Goal: Task Accomplishment & Management: Complete application form

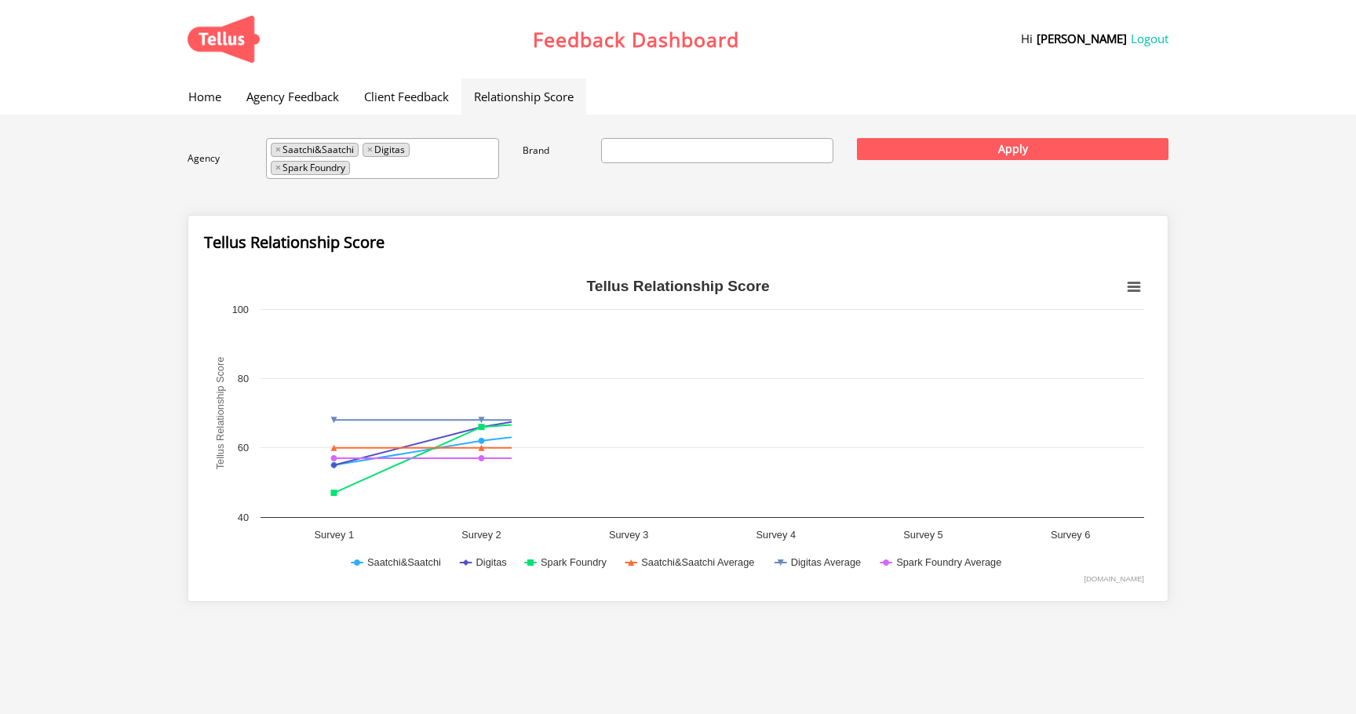
select select
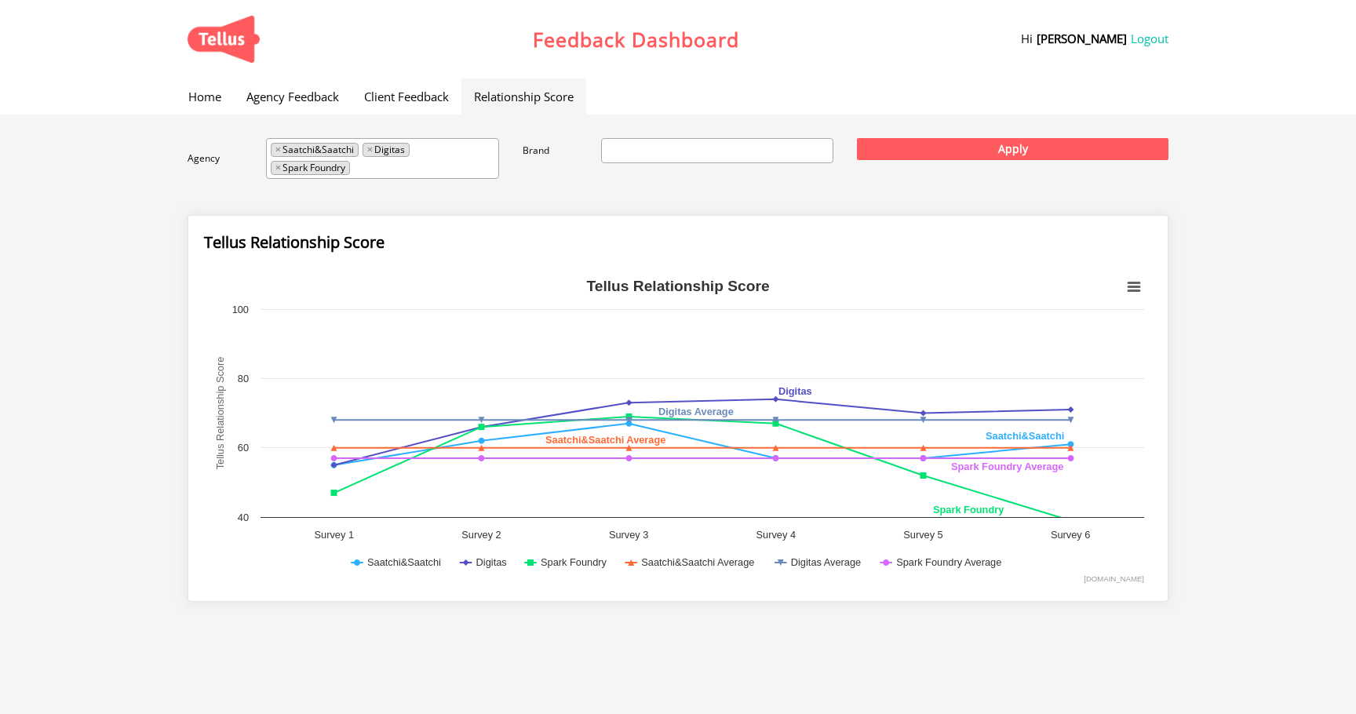
scroll to position [238, 0]
click at [211, 87] on link "Home" at bounding box center [205, 96] width 58 height 36
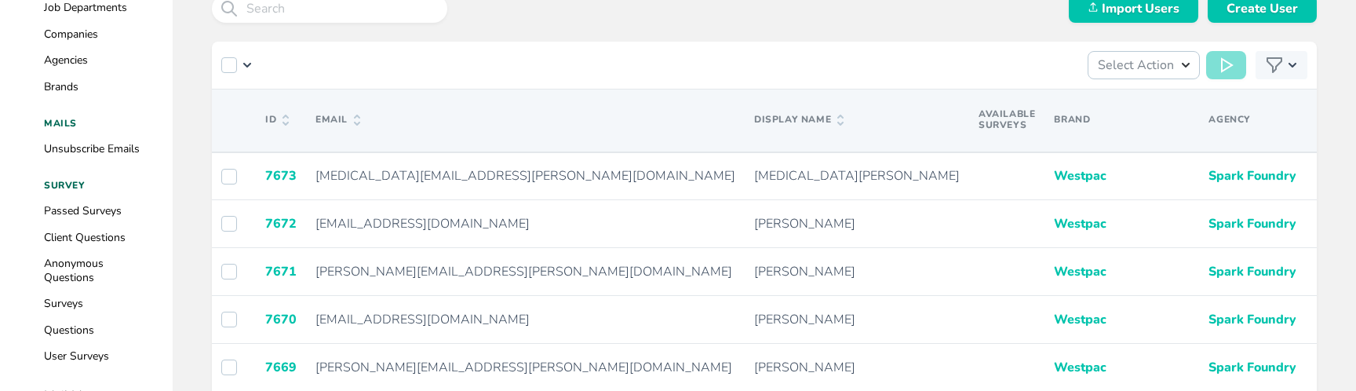
scroll to position [279, 0]
click at [63, 299] on link "Surveys" at bounding box center [63, 302] width 39 height 15
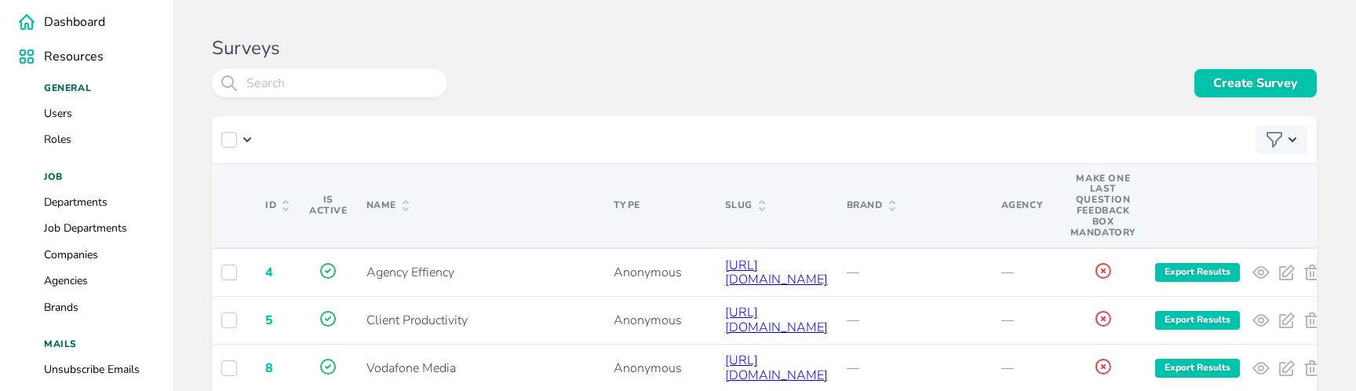
scroll to position [75, 0]
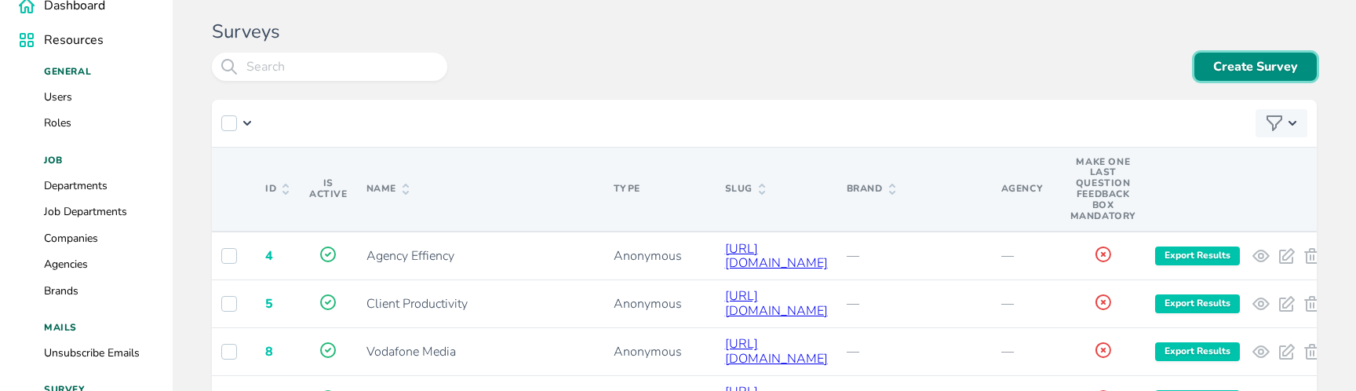
click at [1213, 67] on link "Create Survey" at bounding box center [1255, 67] width 122 height 28
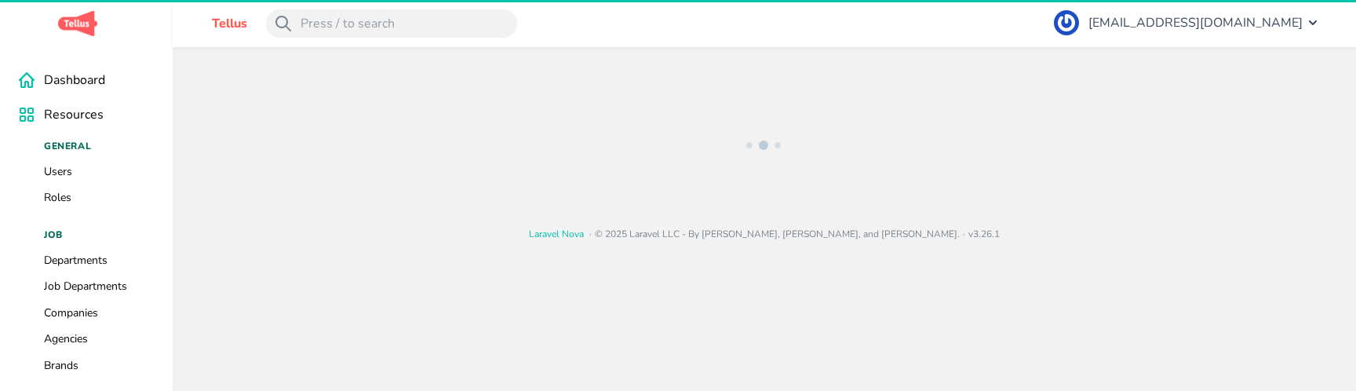
select select "anonymous"
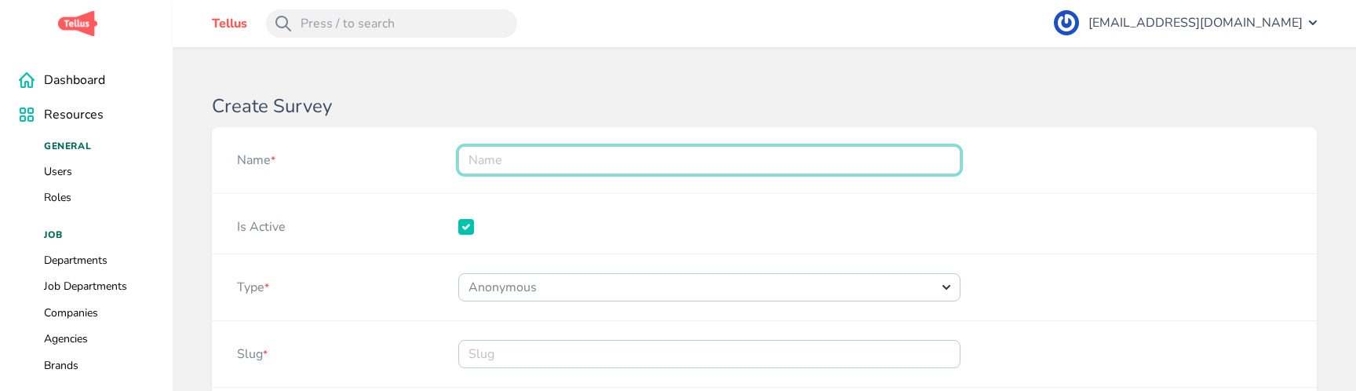
click at [492, 160] on input "Name *" at bounding box center [709, 160] width 502 height 28
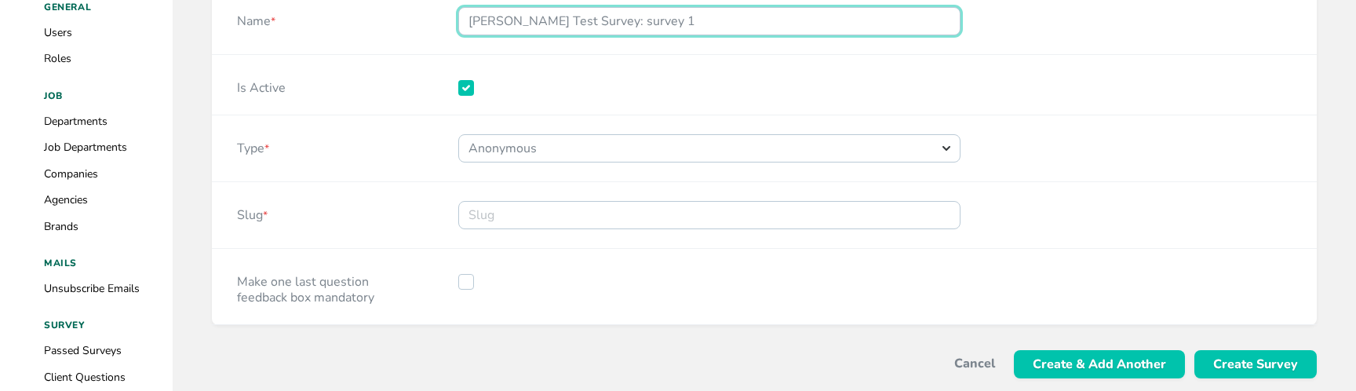
scroll to position [143, 0]
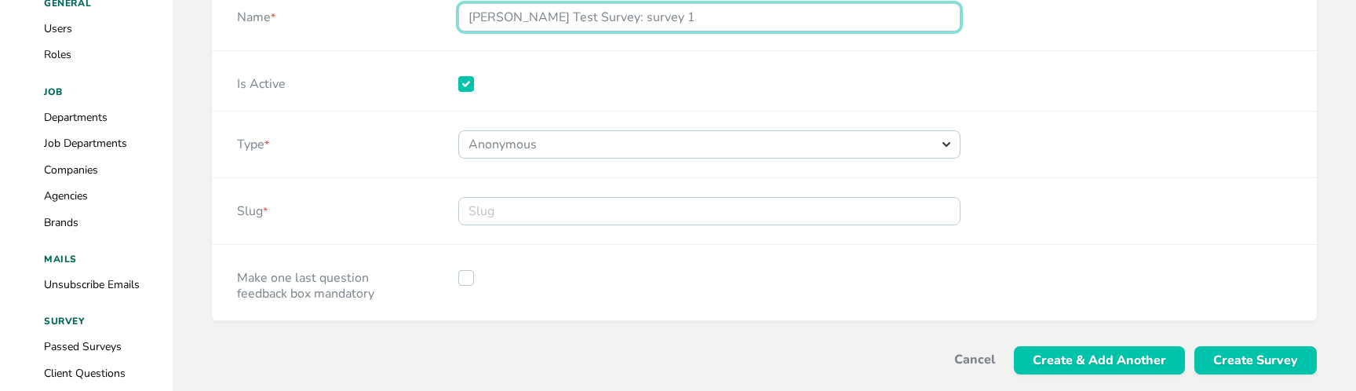
type input "[PERSON_NAME] Test Survey: survey 1"
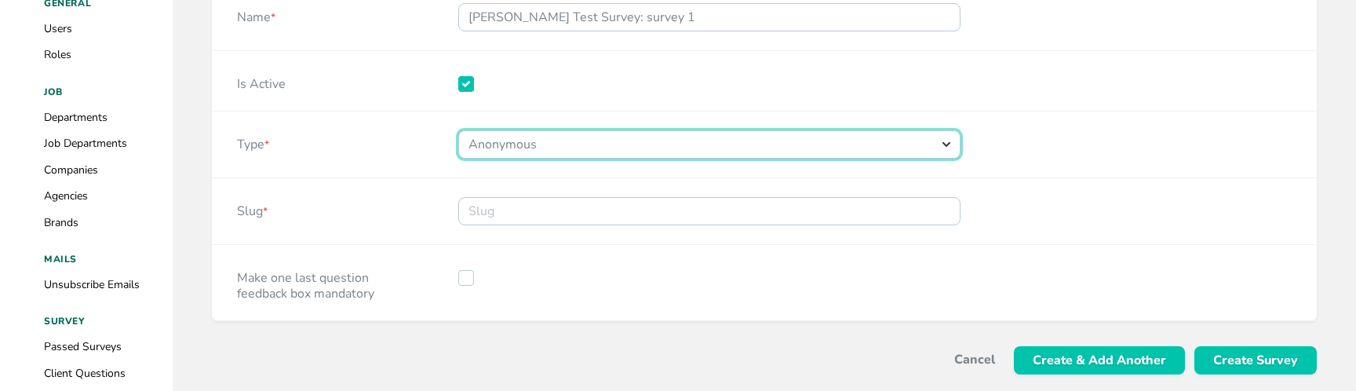
click at [514, 145] on select "Choose an option Standard Anonymous Client" at bounding box center [709, 144] width 502 height 28
select select "standard"
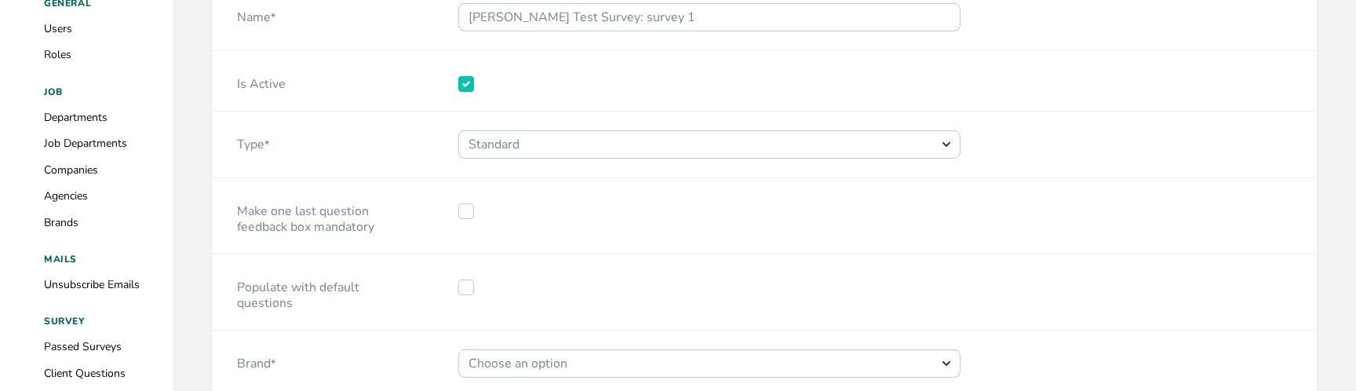
click at [365, 140] on div "Type *" at bounding box center [322, 144] width 221 height 66
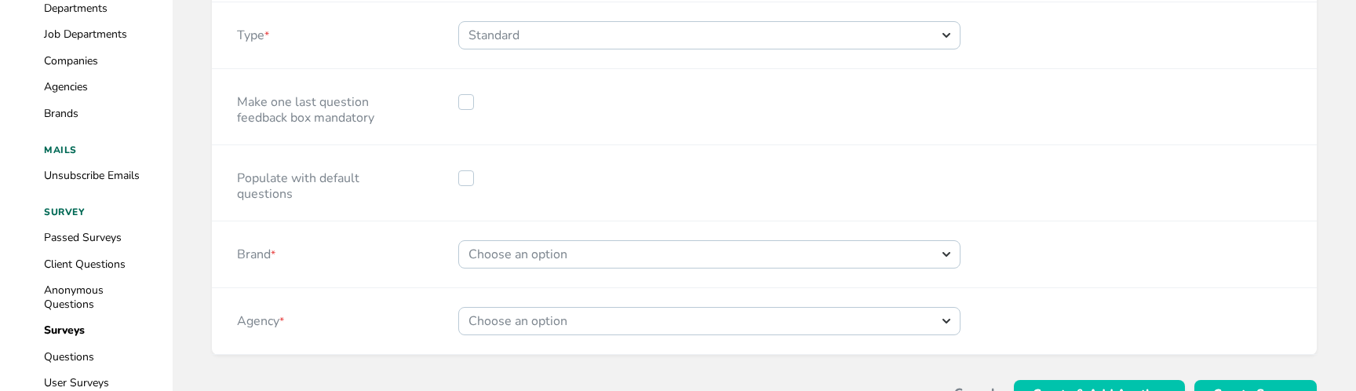
scroll to position [300, 0]
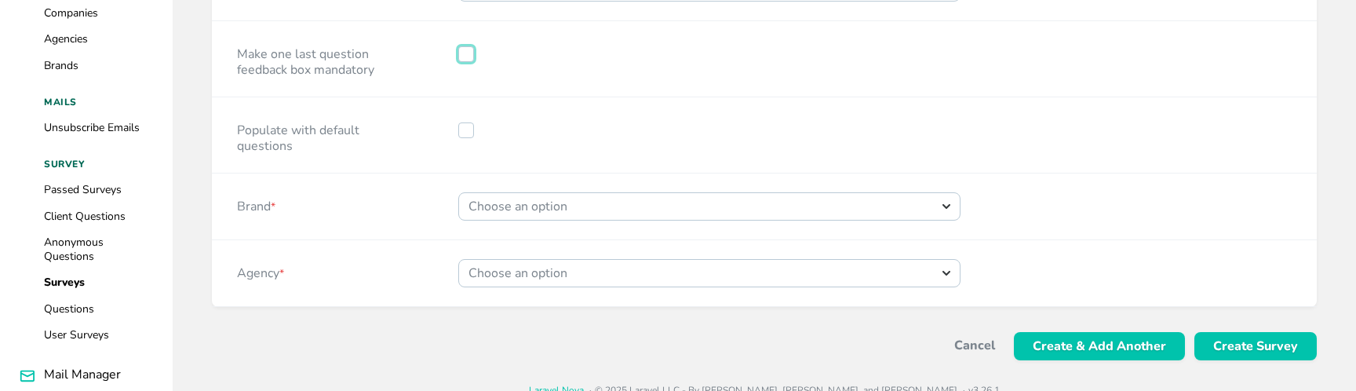
click at [464, 54] on input "Make one last question feedback box mandatory" at bounding box center [466, 54] width 16 height 16
click at [380, 64] on label "Make one last question feedback box mandatory" at bounding box center [322, 59] width 171 height 38
click at [458, 62] on input "Make one last question feedback box mandatory" at bounding box center [466, 54] width 16 height 16
checkbox input "false"
click at [462, 130] on input "Populate with default questions" at bounding box center [466, 130] width 16 height 16
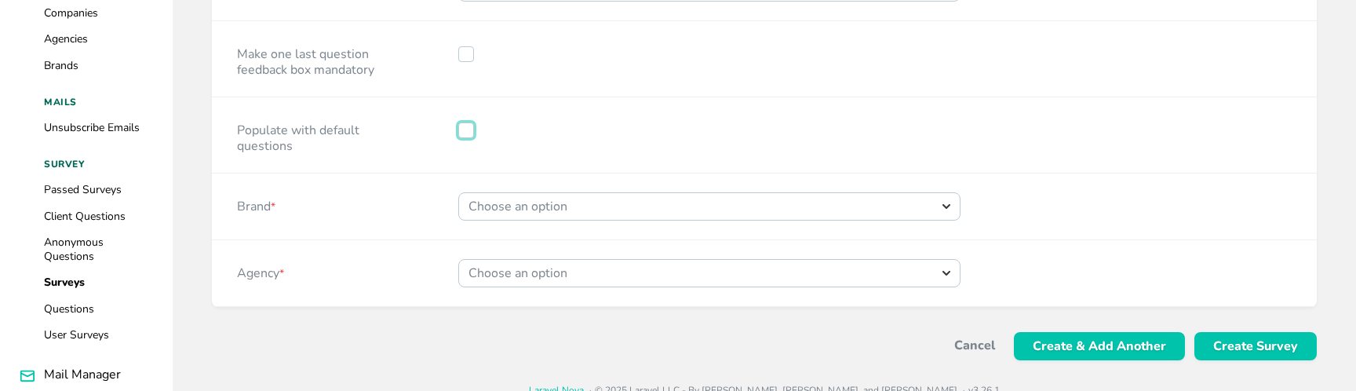
checkbox input "true"
click at [374, 177] on div "Brand *" at bounding box center [322, 206] width 221 height 66
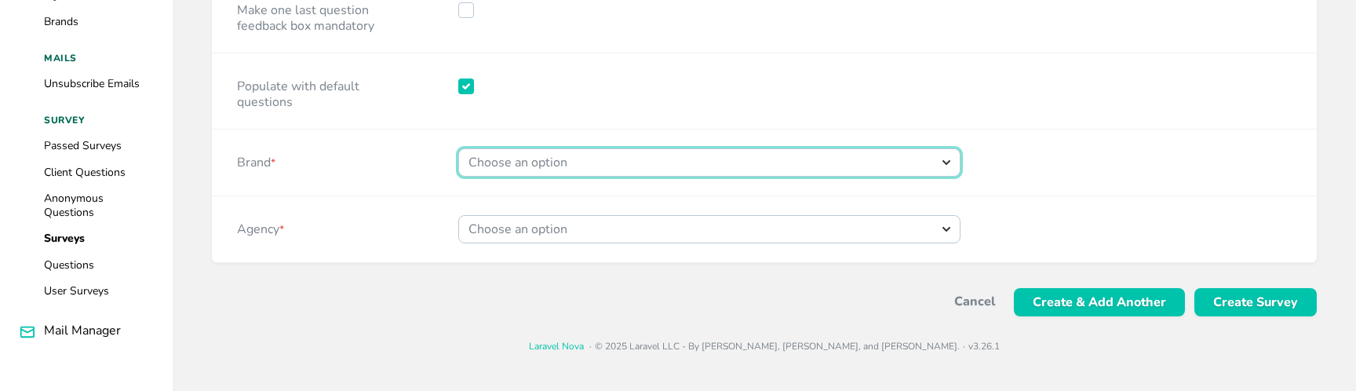
click at [526, 158] on select "Choose an option Tuaropaki DB Interiors 52 Local Memsabi Techunion Maxim MB Cen…" at bounding box center [709, 162] width 502 height 28
select select "196"
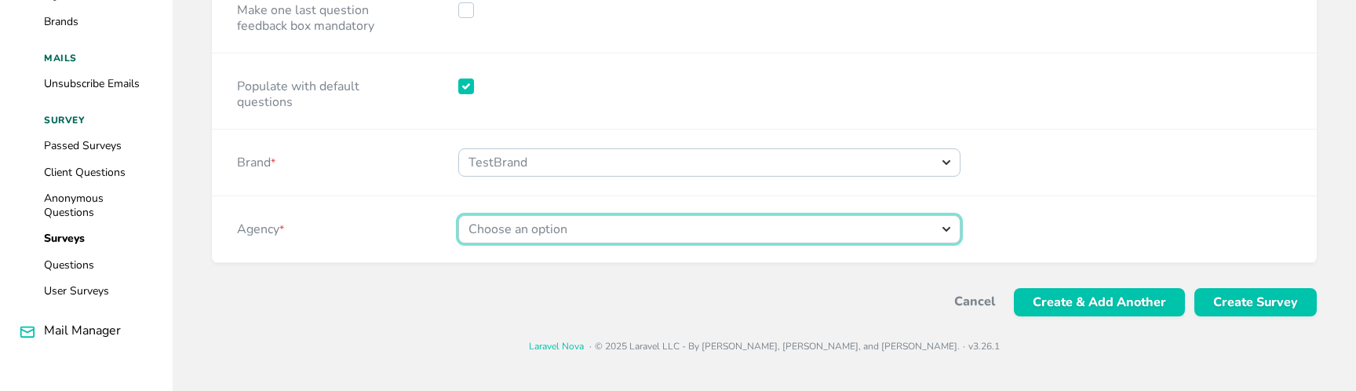
click at [566, 224] on select "Choose an option BWT Agency BWT SomeAgency Marque BWT DDB FCB PHD Media Jiminy …" at bounding box center [709, 229] width 502 height 28
select select "120"
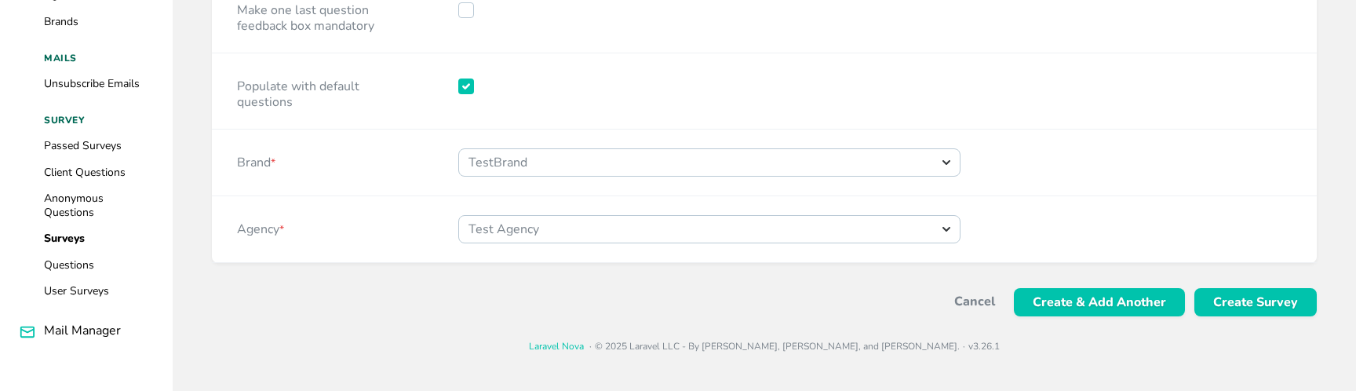
click at [690, 298] on div "Cancel Create & Add Another Create Survey" at bounding box center [764, 302] width 1105 height 28
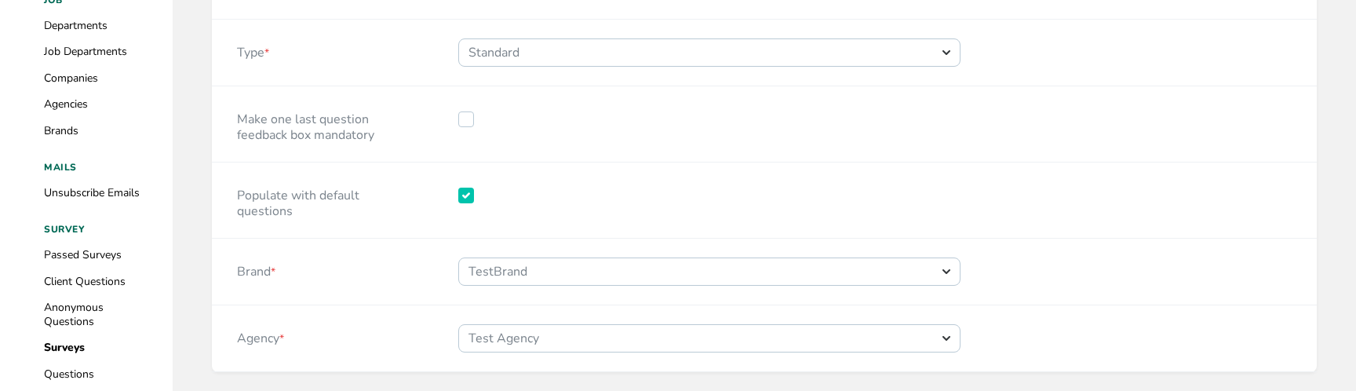
scroll to position [226, 0]
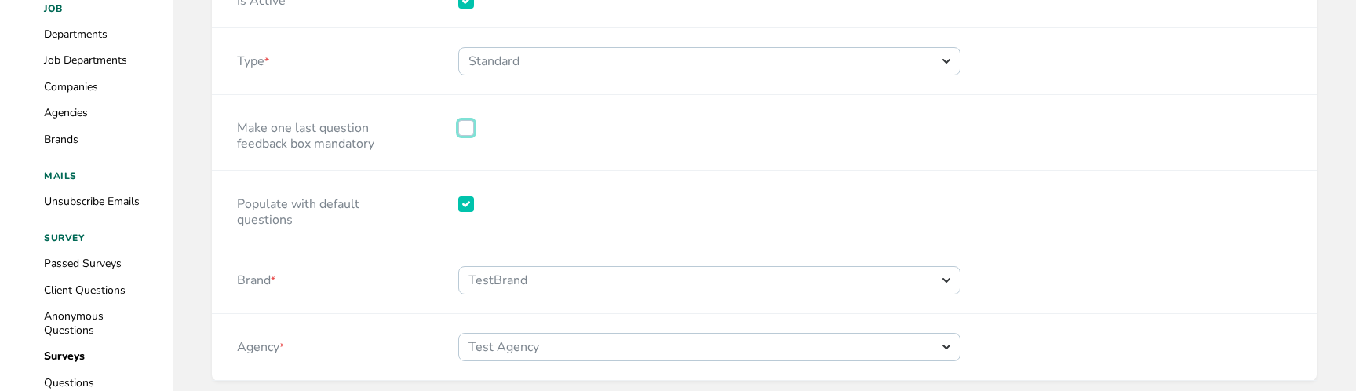
click at [467, 133] on input "Make one last question feedback box mandatory" at bounding box center [466, 128] width 16 height 16
checkbox input "true"
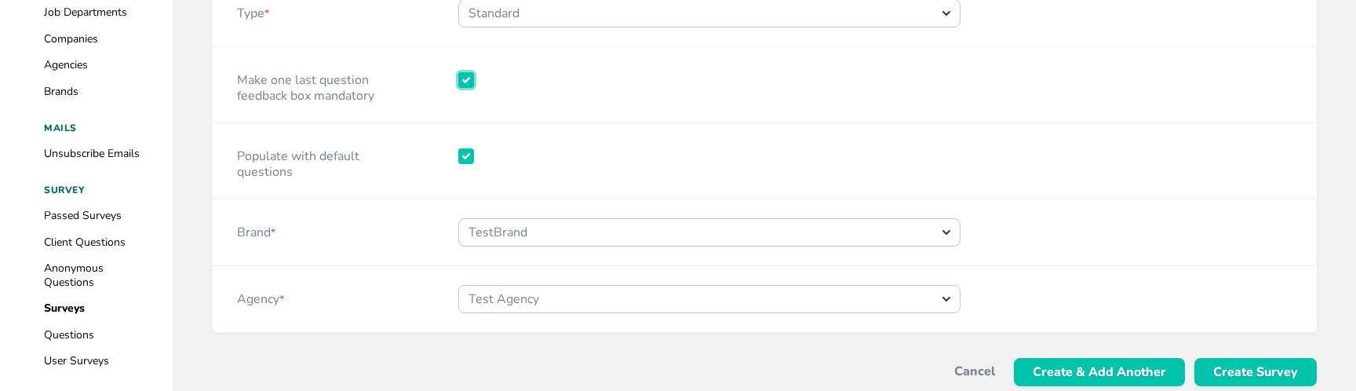
scroll to position [344, 0]
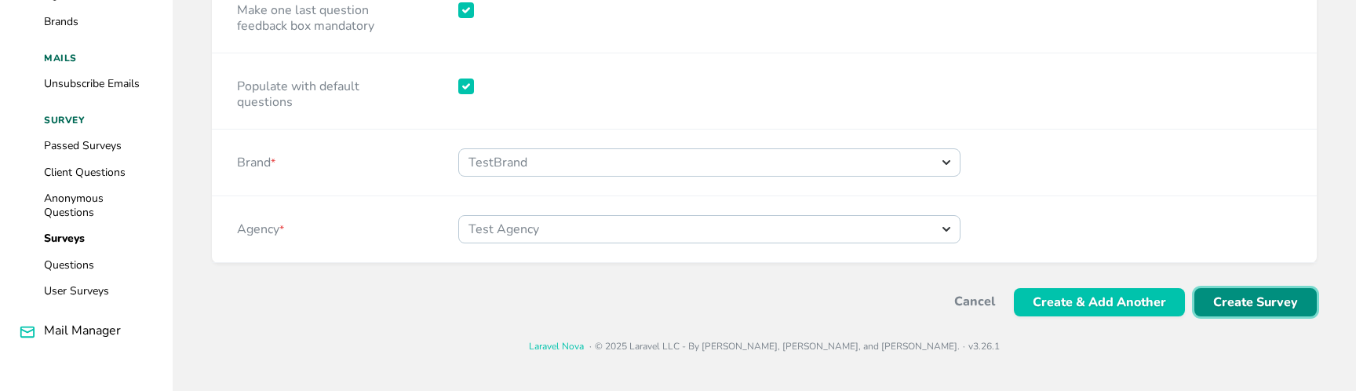
click at [1227, 300] on span "Create Survey" at bounding box center [1255, 302] width 85 height 28
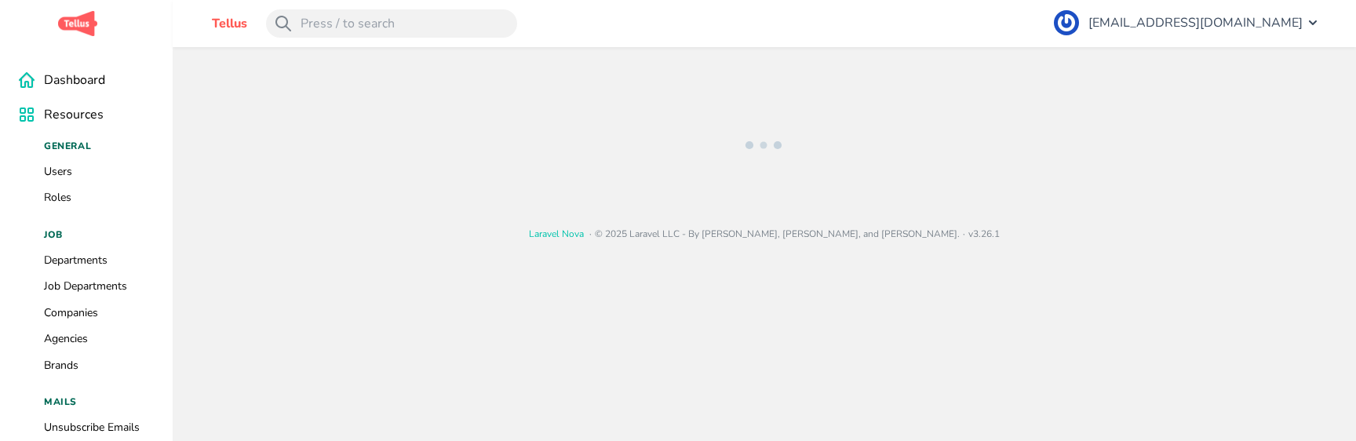
click at [186, 88] on div "Laravel Nova · © 2025 Laravel LLC - By Taylor Otwell, David Hemphill, and Steve…" at bounding box center [764, 163] width 1183 height 232
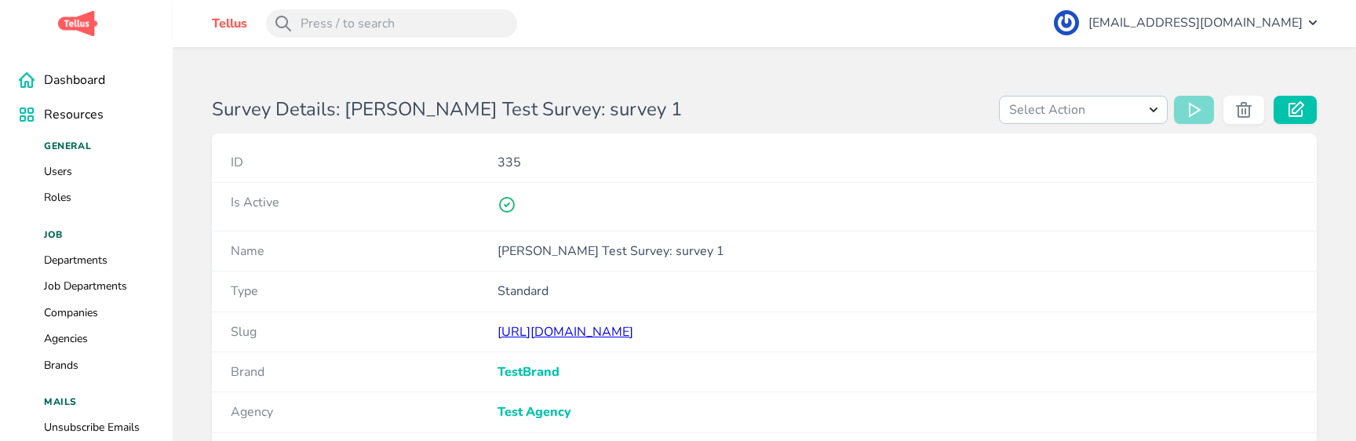
click at [186, 88] on div "Survey Details: Claude Test Survey: survey 1 Select Action Link Surveys To User…" at bounding box center [764, 333] width 1183 height 573
click at [186, 193] on div "Survey Details: Claude Test Survey: survey 1 Select Action Link Surveys To User…" at bounding box center [764, 333] width 1183 height 573
click at [192, 157] on div "Survey Details: Claude Test Survey: survey 1 Select Action Link Surveys To User…" at bounding box center [764, 333] width 1183 height 573
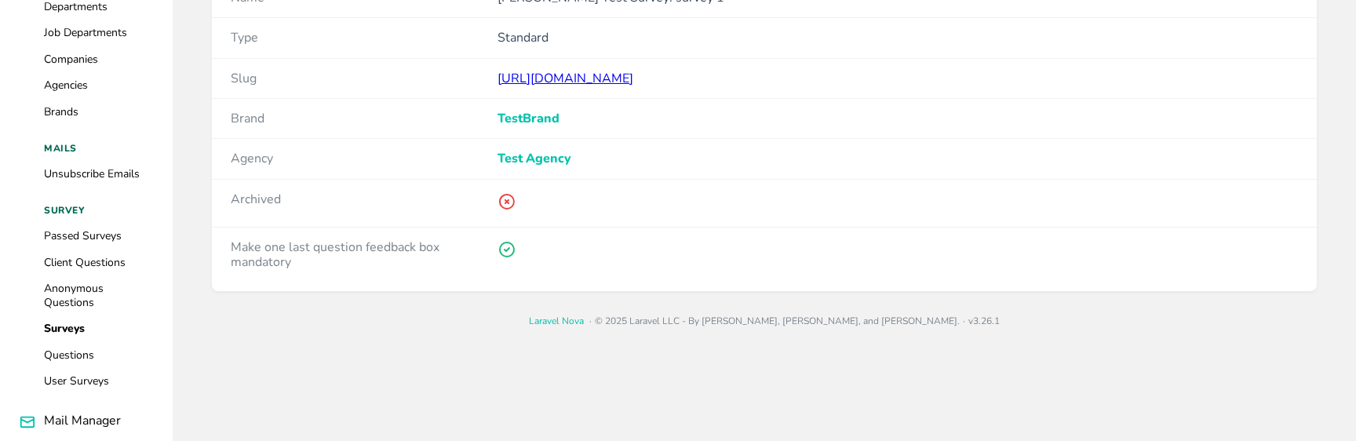
scroll to position [260, 0]
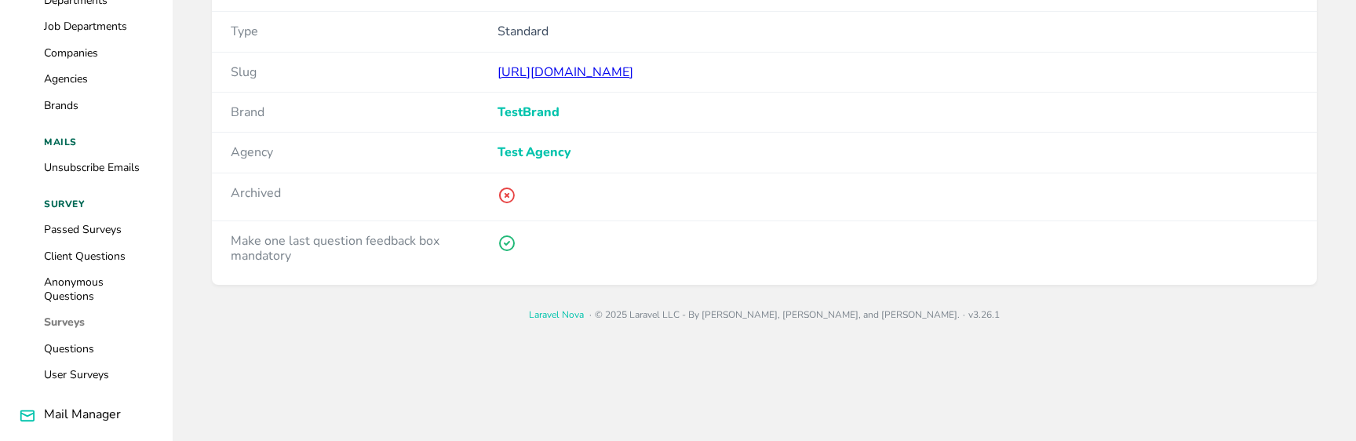
click at [63, 319] on link "Surveys" at bounding box center [64, 322] width 41 height 15
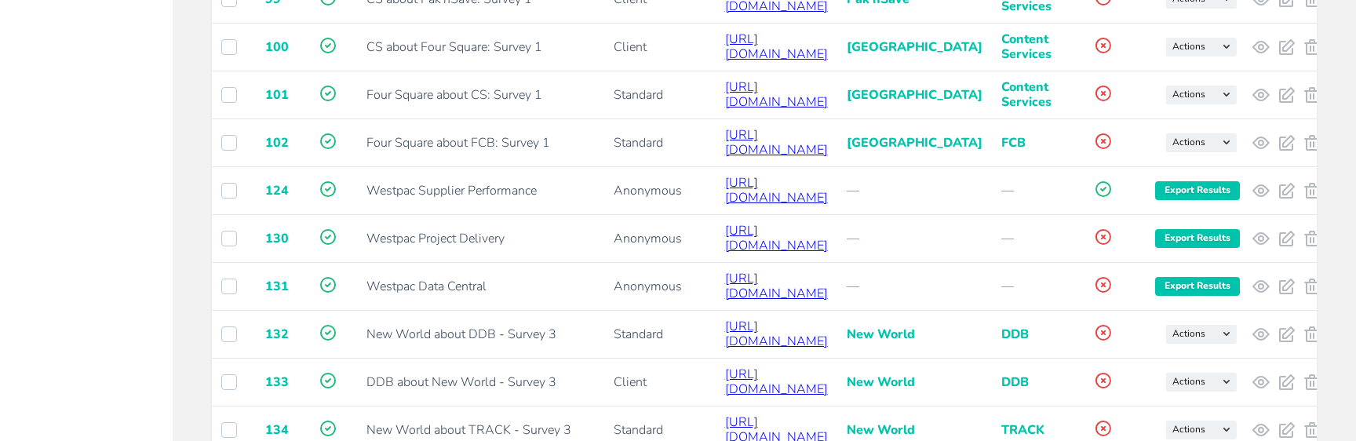
scroll to position [1165, 0]
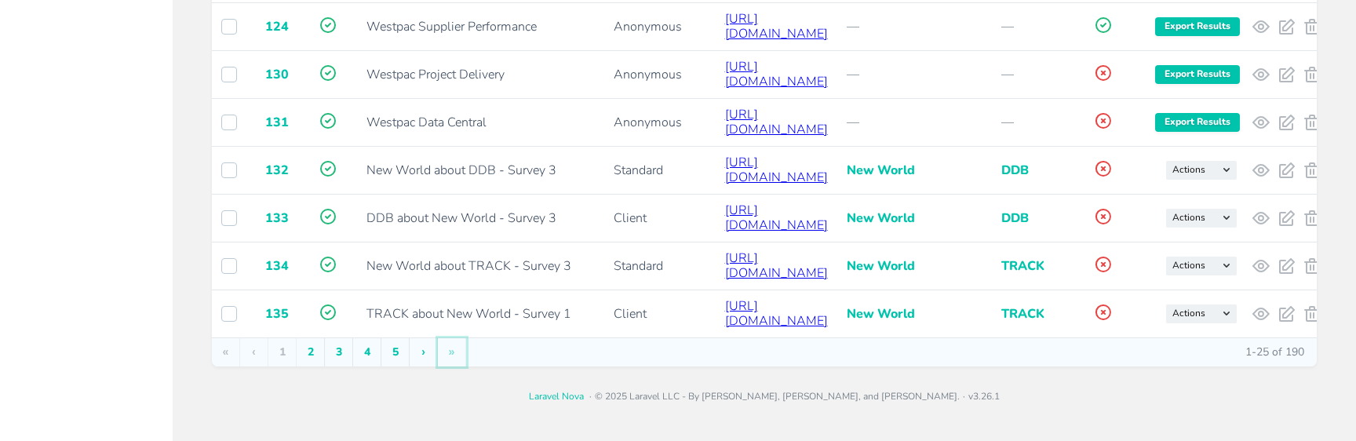
click at [452, 353] on button "»" at bounding box center [452, 352] width 28 height 28
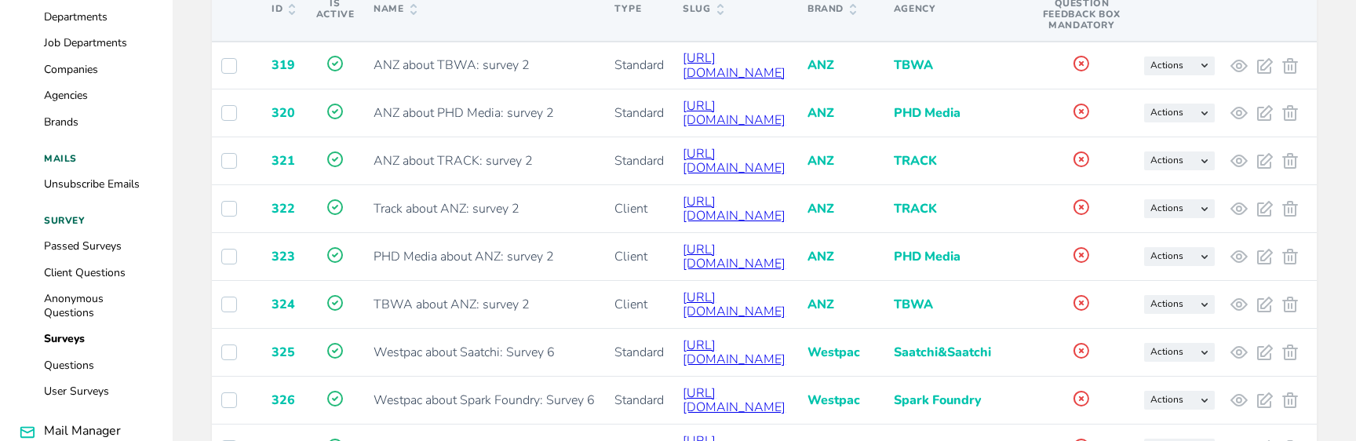
scroll to position [686, 0]
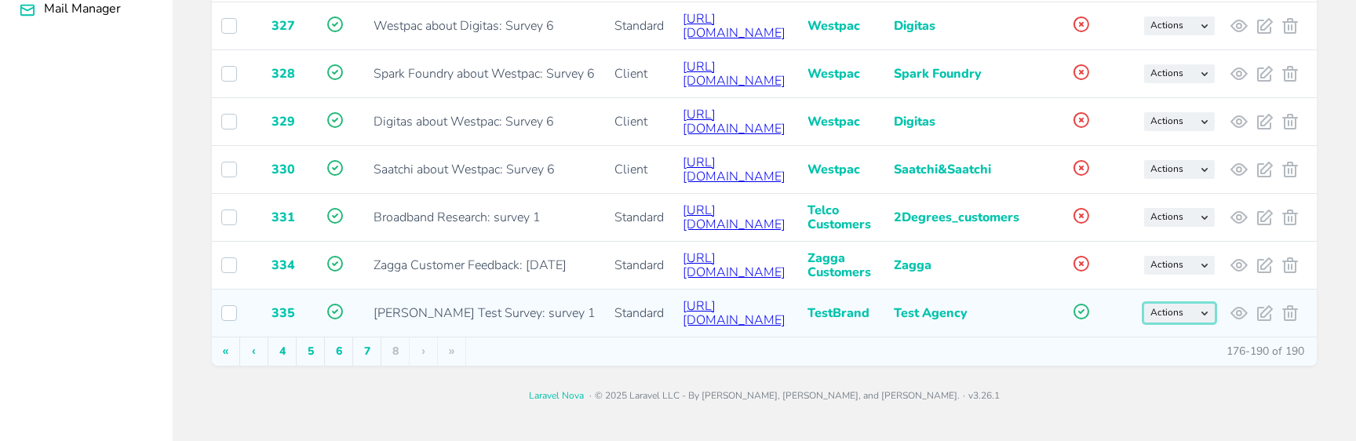
click at [1214, 311] on select "Actions Clone Survey Invite Users To Pass Survey" at bounding box center [1179, 313] width 71 height 19
select select "Actions"
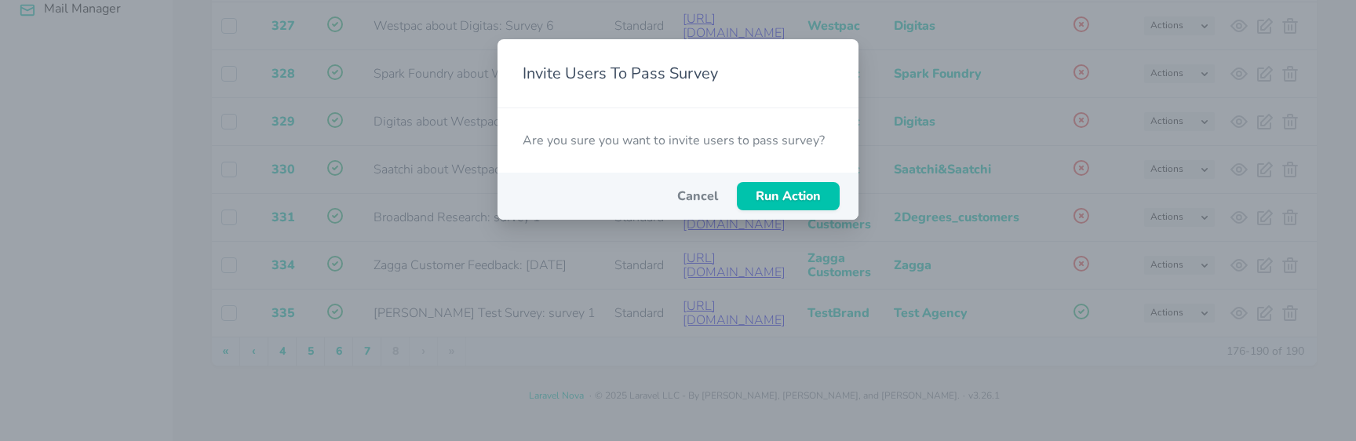
click at [618, 135] on p "Are you sure you want to invite users to pass survey?" at bounding box center [677, 140] width 361 height 14
click at [697, 194] on button "Cancel" at bounding box center [697, 196] width 41 height 14
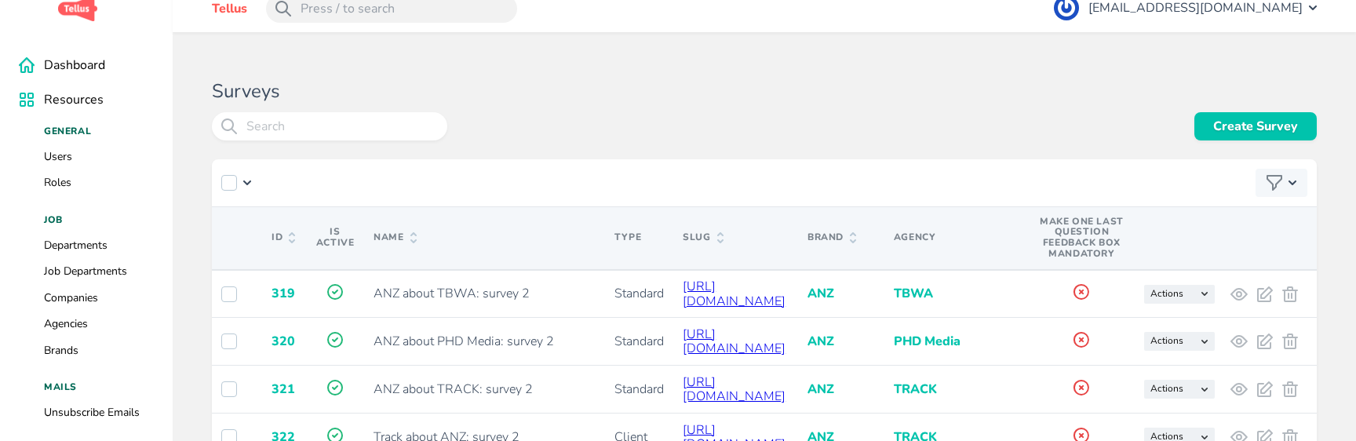
scroll to position [0, 0]
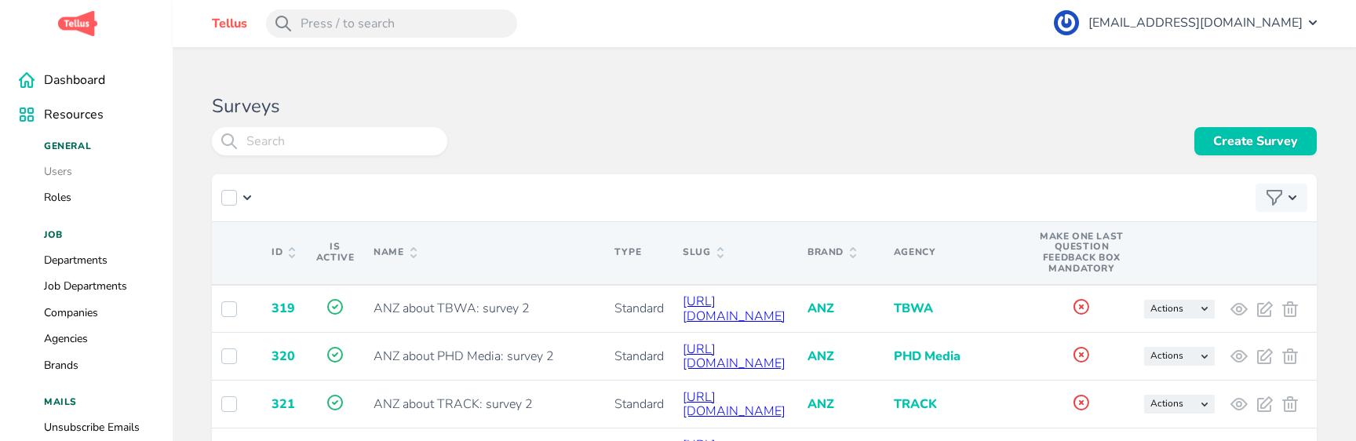
click at [69, 171] on link "Users" at bounding box center [58, 171] width 28 height 15
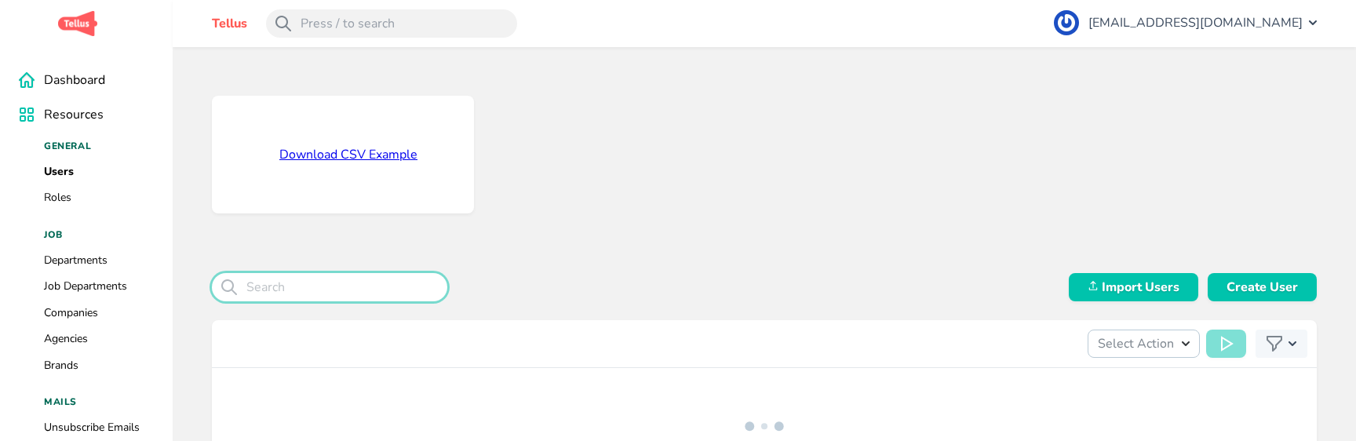
click at [318, 273] on input "search" at bounding box center [329, 287] width 235 height 28
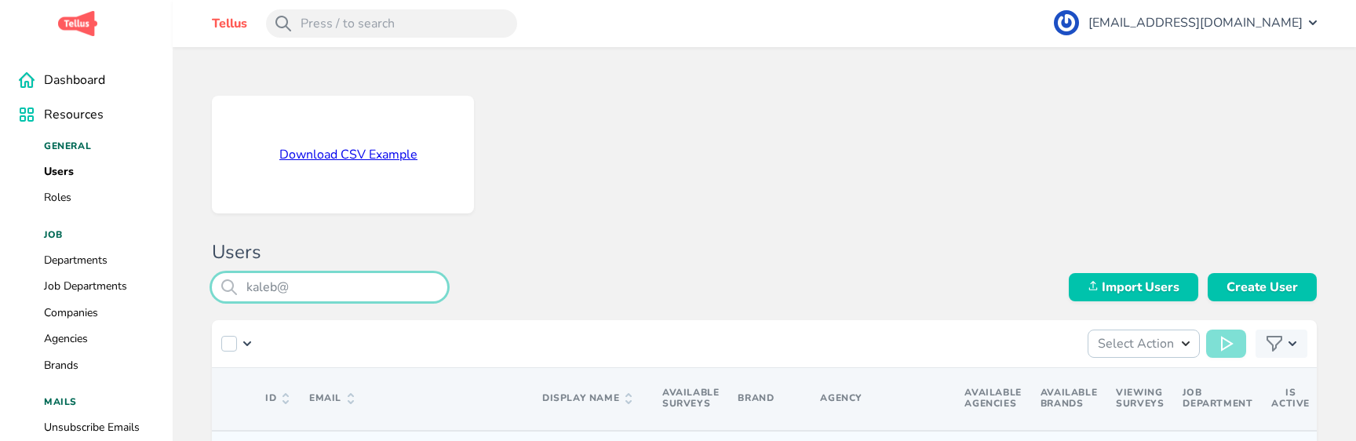
type input "kaleb@"
checkbox input "true"
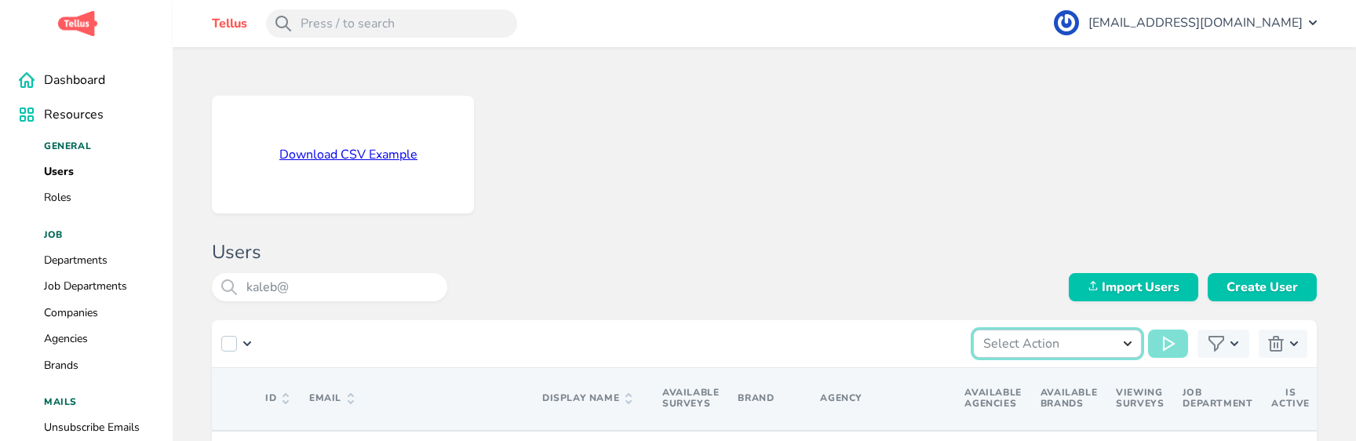
click at [1050, 330] on select "Select Action Invite User Link Users To Survey Import Users" at bounding box center [1057, 344] width 169 height 28
select select "link-users-to-survey"
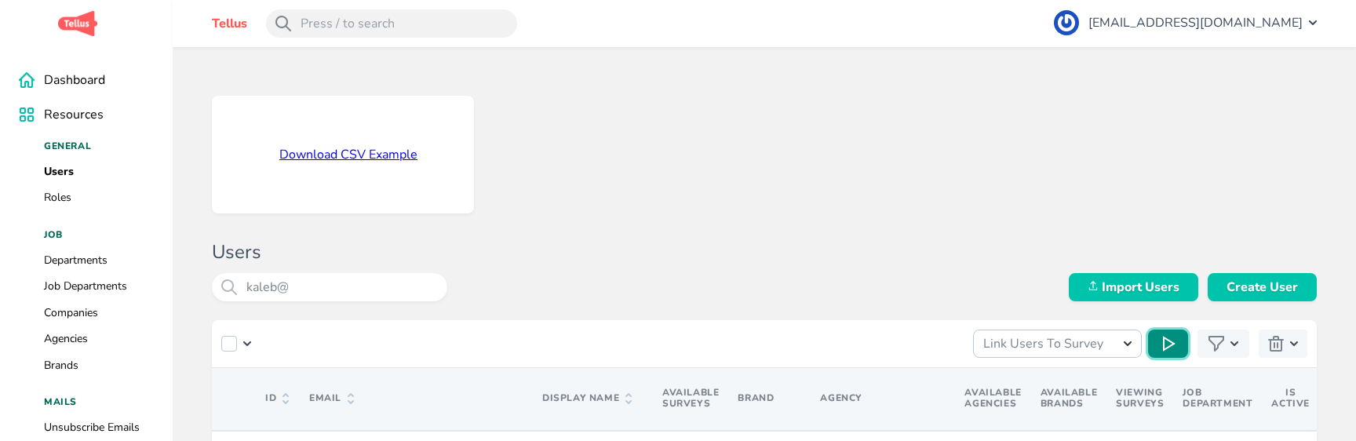
click at [1156, 330] on button at bounding box center [1168, 344] width 40 height 28
select select
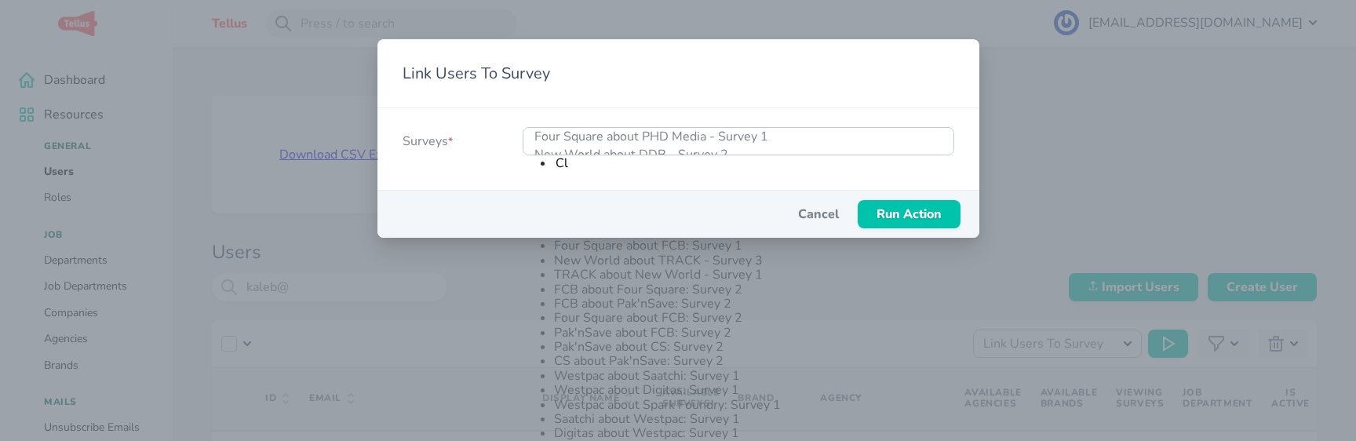
type input "Cla"
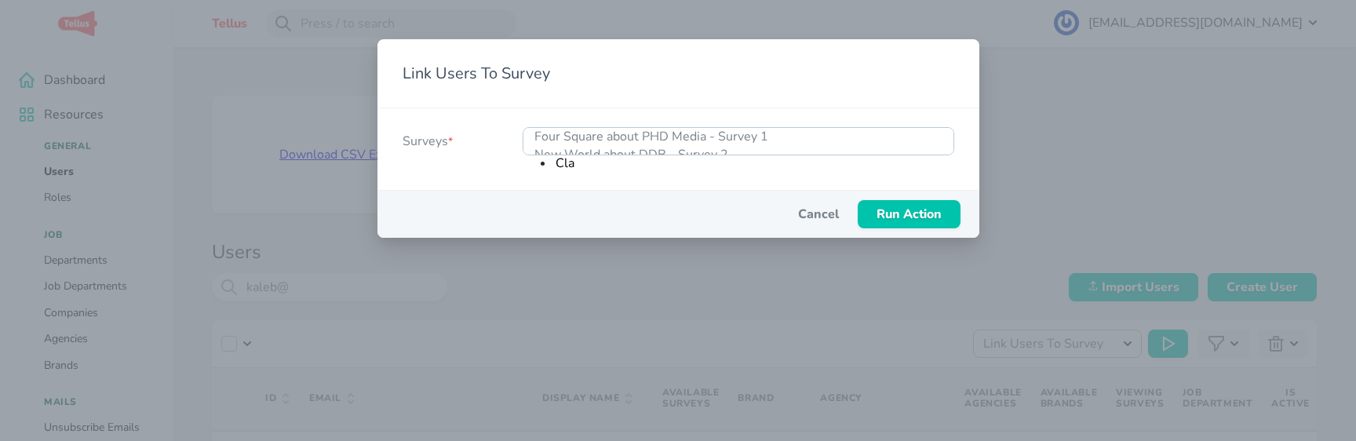
select select "335"
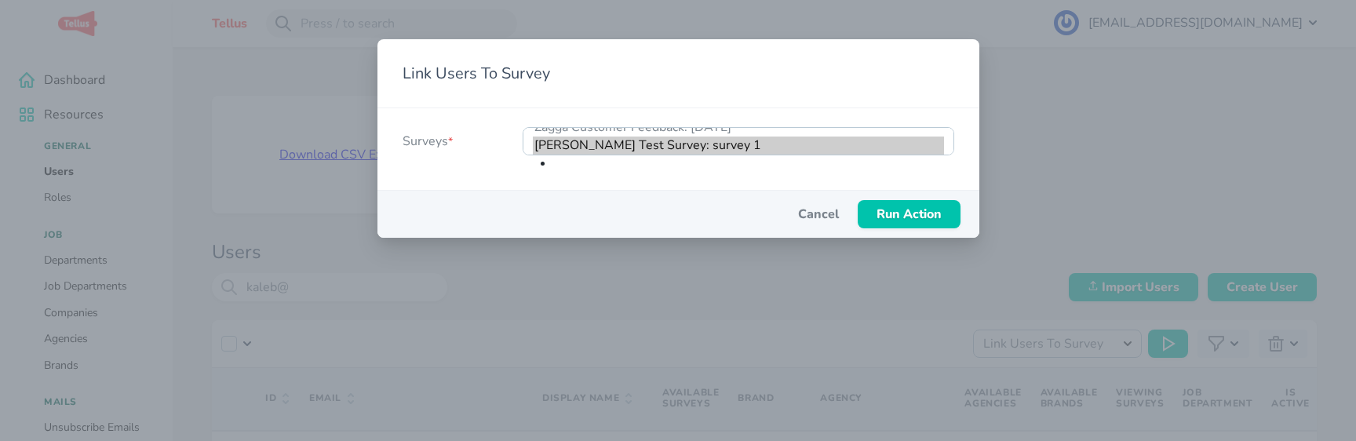
scroll to position [3001, 0]
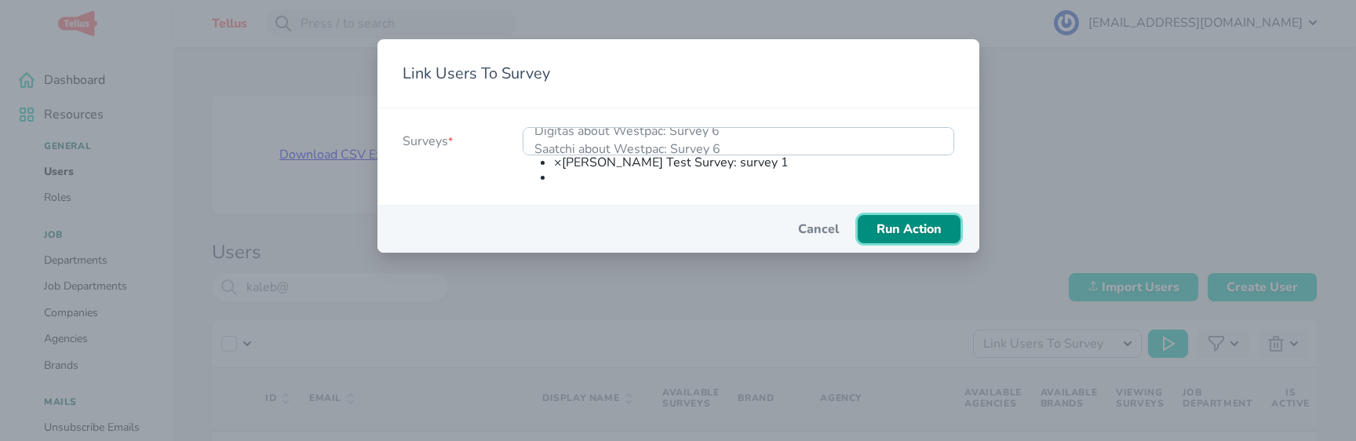
click at [888, 220] on span "Run Action" at bounding box center [908, 228] width 65 height 17
select select
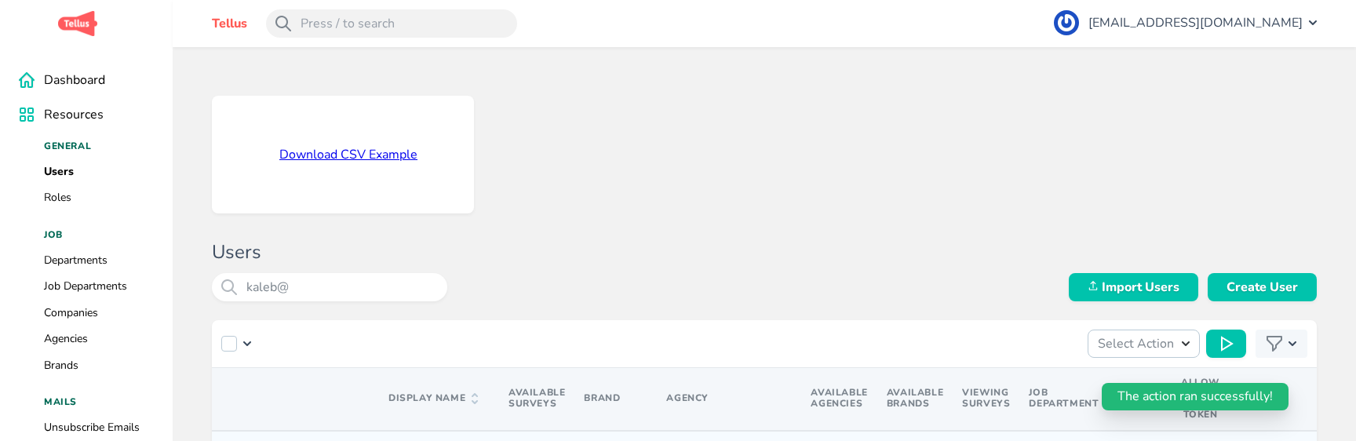
scroll to position [0, 200]
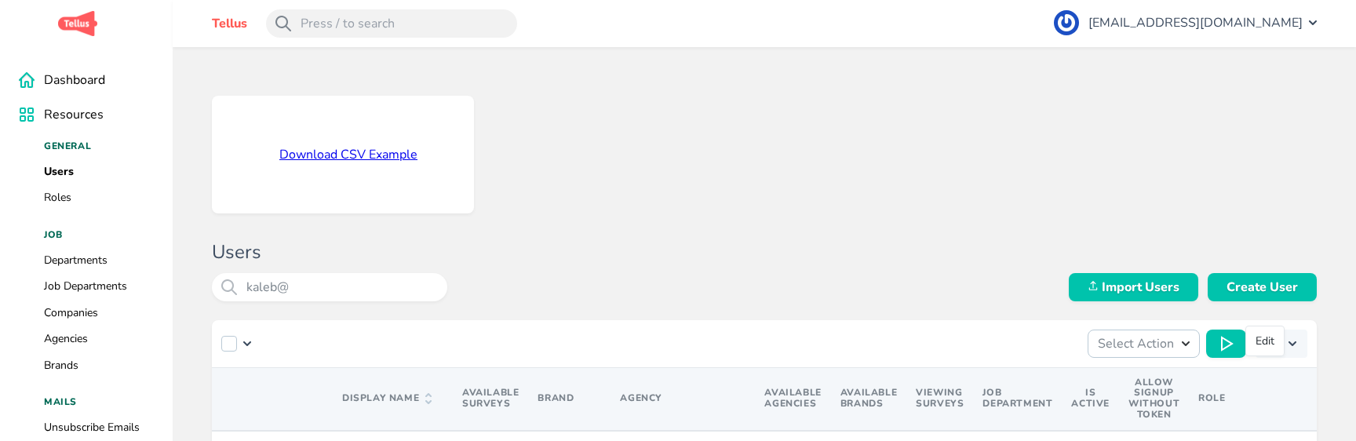
click at [190, 282] on div "Download CSV Example Users kaleb@ Import Users Create User Select Action Import…" at bounding box center [764, 338] width 1183 height 583
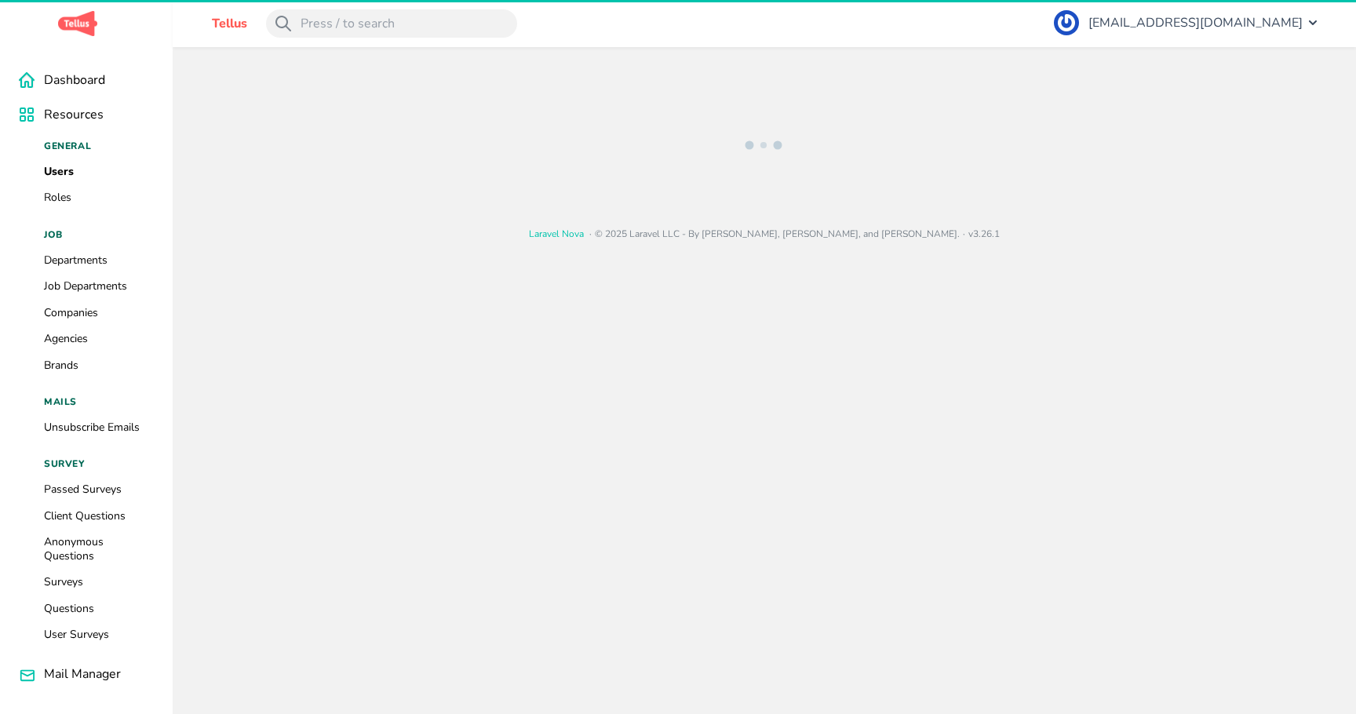
select select "1"
select select "243"
select select "128"
select select
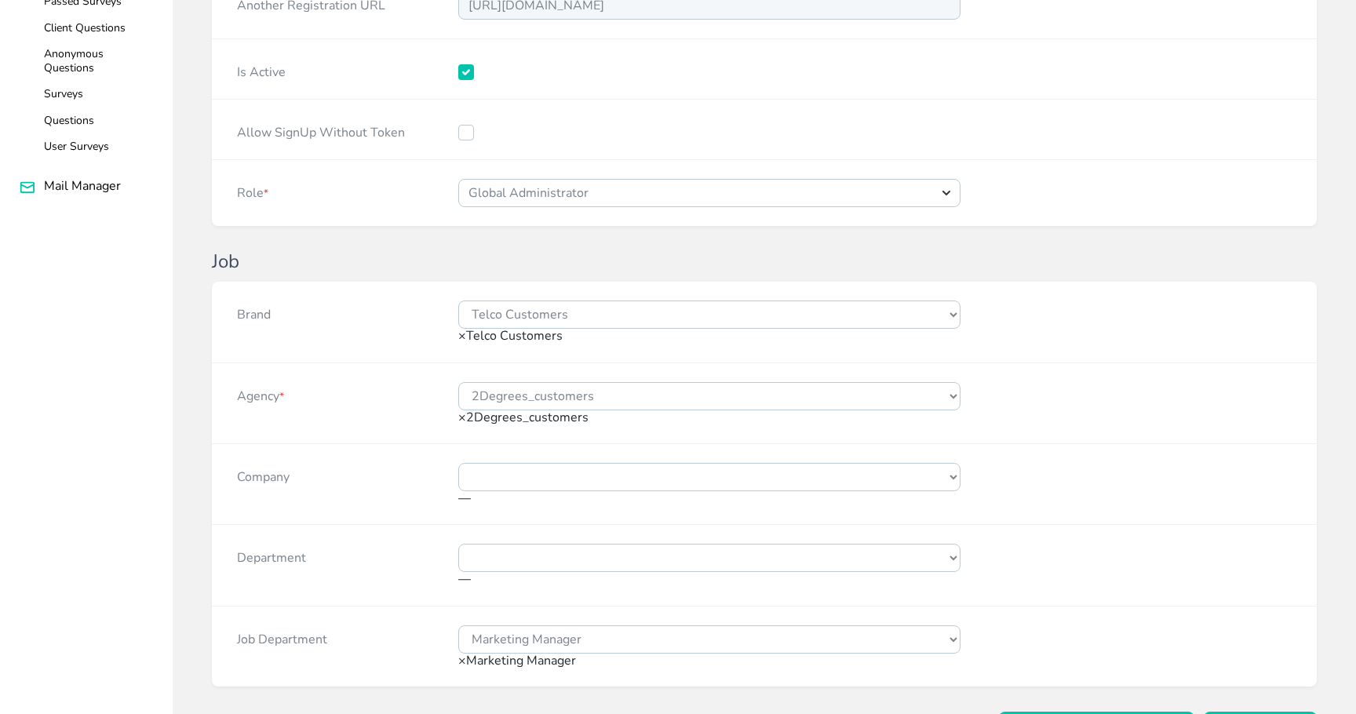
scroll to position [490, 0]
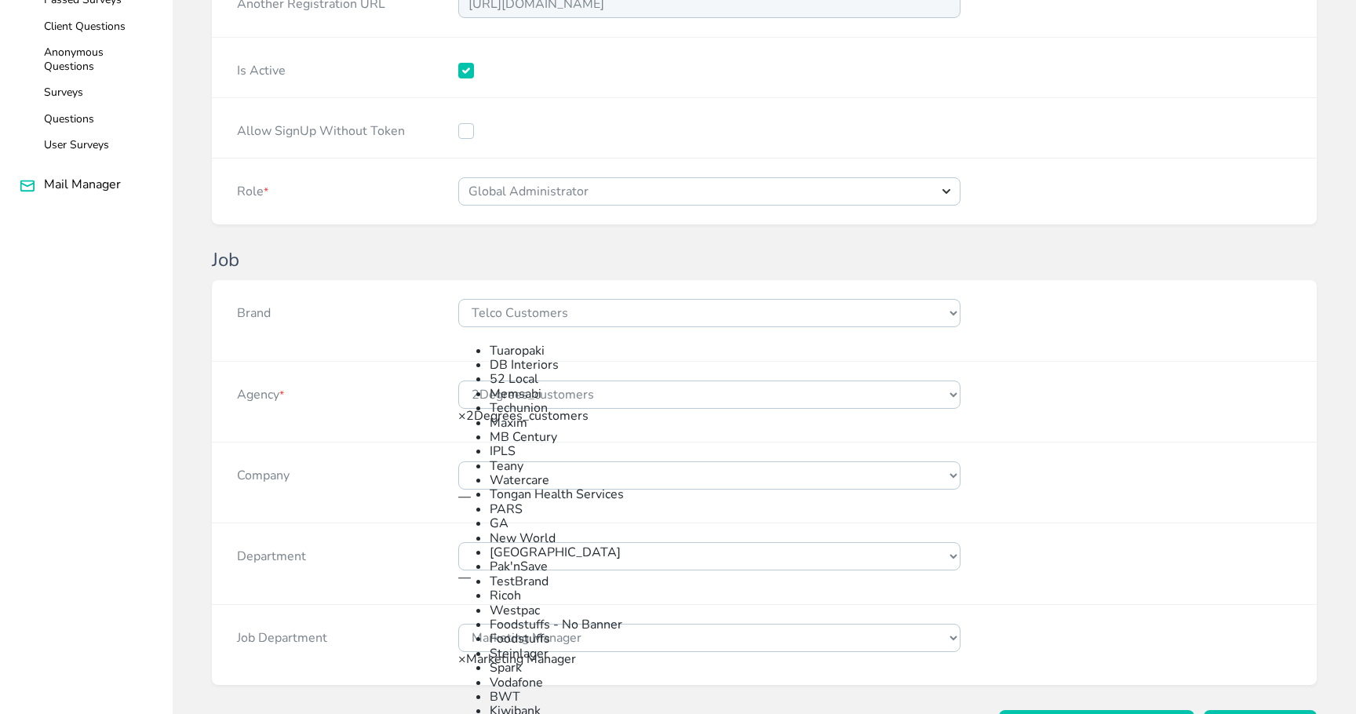
click at [563, 326] on span "× Telco Customers" at bounding box center [510, 334] width 104 height 17
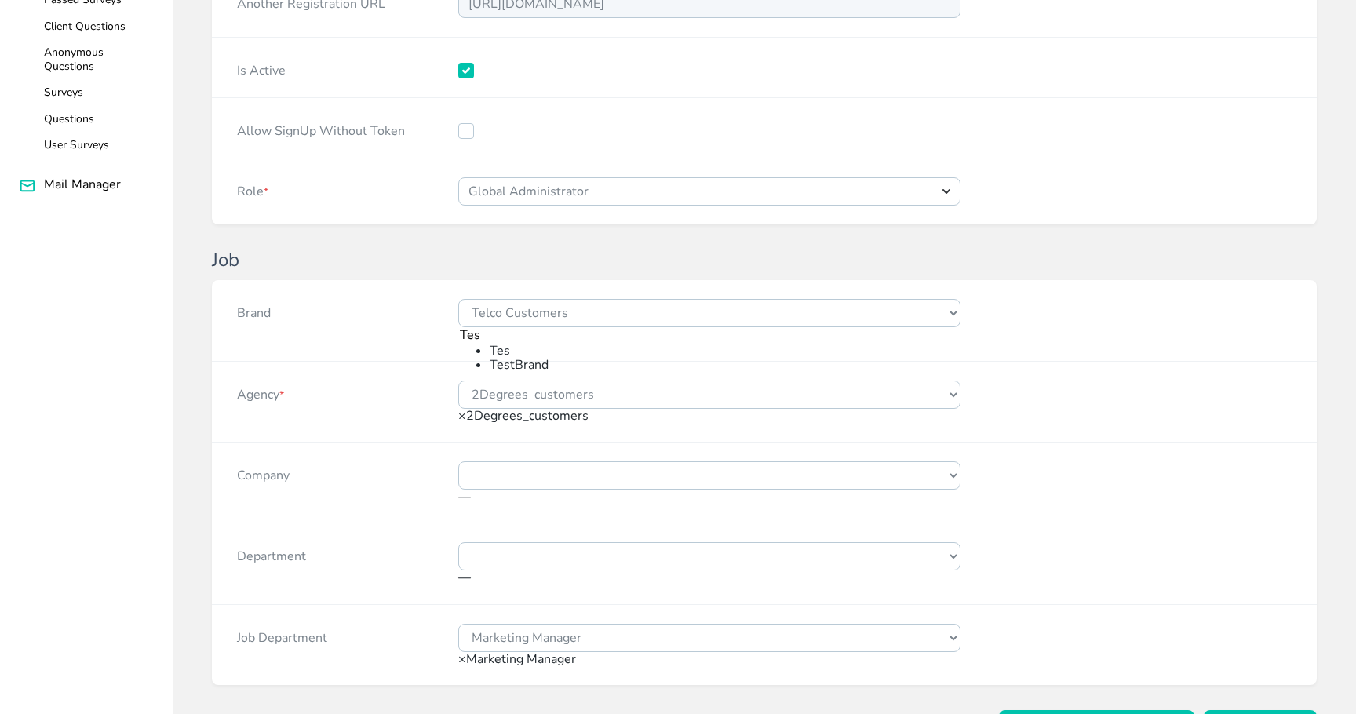
scroll to position [0, 0]
type input "Test"
select select "196"
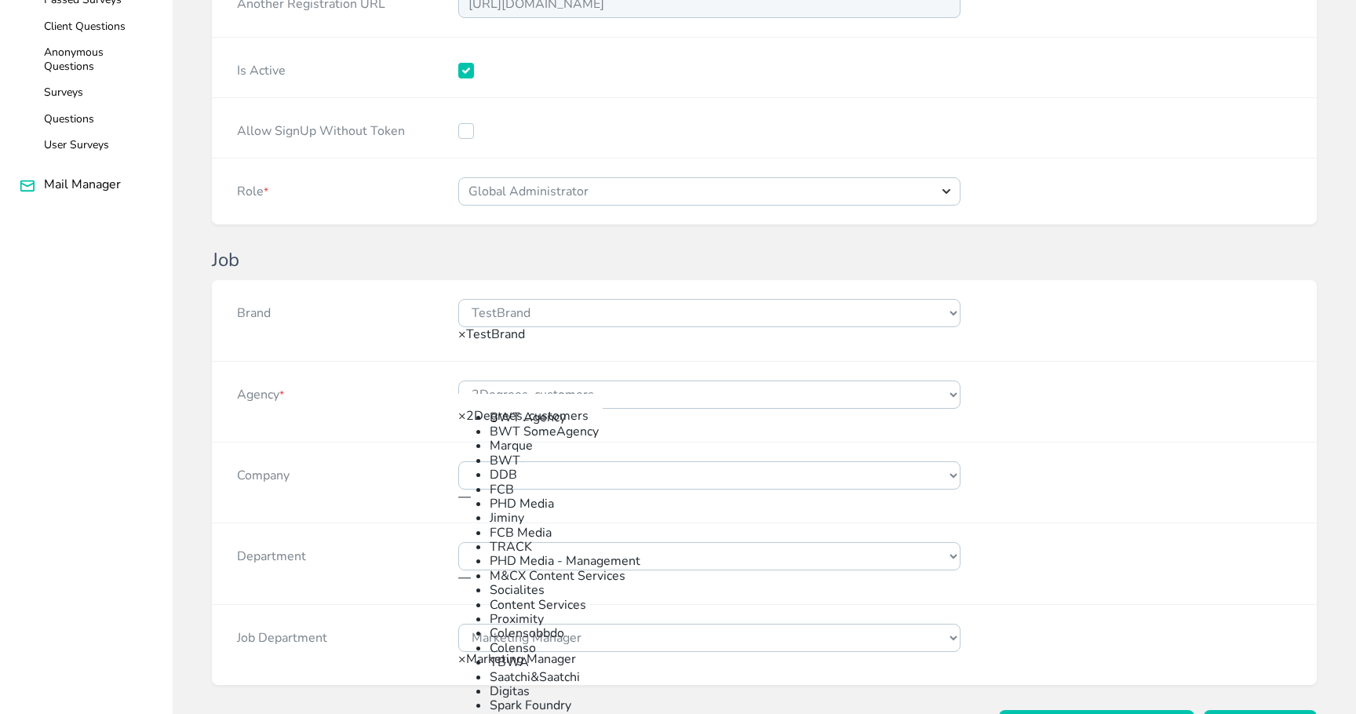
click at [588, 407] on span "× 2Degrees_customers" at bounding box center [523, 415] width 130 height 17
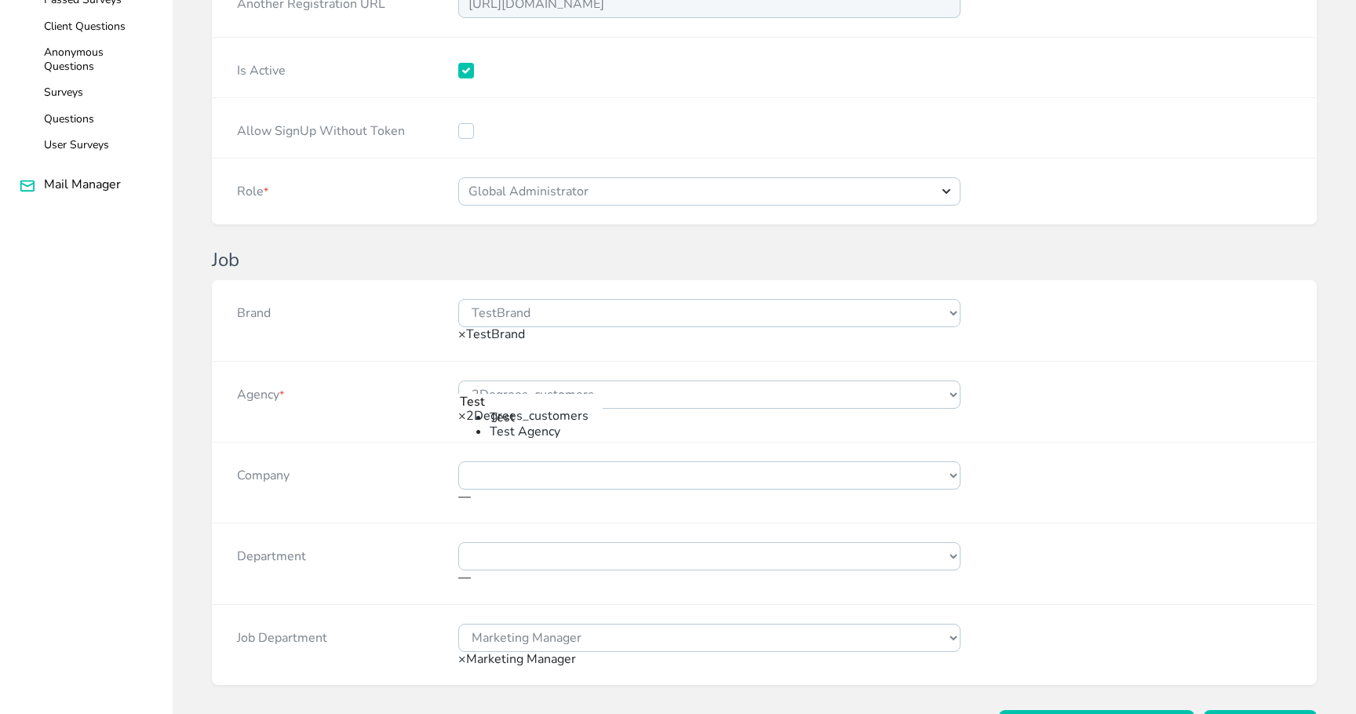
type input "Test"
select select "120"
click at [1084, 444] on div "Company Asahi Tuaropaki DB Interiors Ghella Abergeldie PARS Cellnet Maxim Group…" at bounding box center [764, 482] width 1105 height 81
click at [1222, 710] on button "Update User" at bounding box center [1259, 724] width 113 height 28
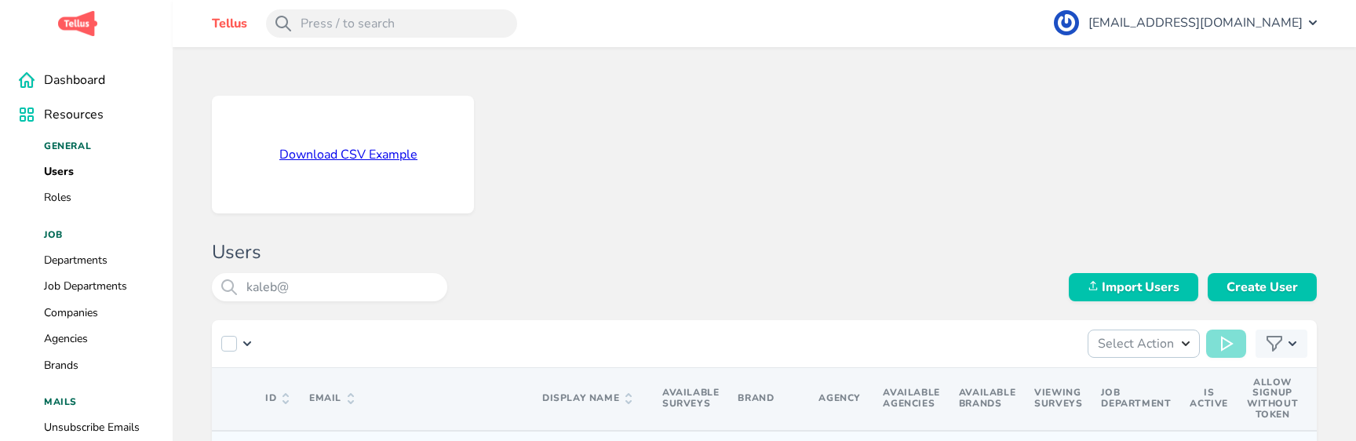
checkbox input "true"
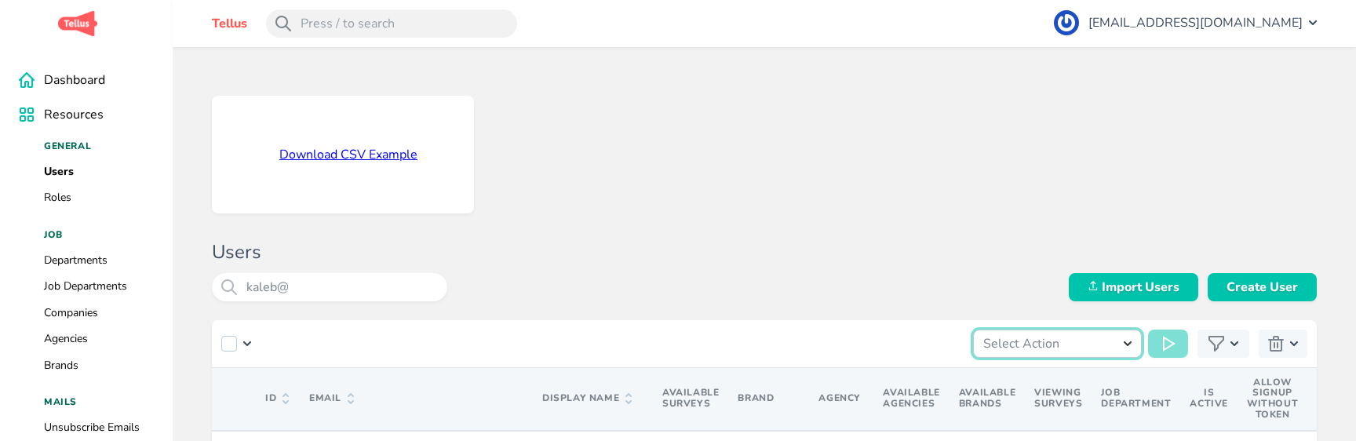
click at [1069, 330] on select "Select Action Invite User Link Users To Survey Import Users" at bounding box center [1057, 344] width 169 height 28
select select "link-users-to-survey"
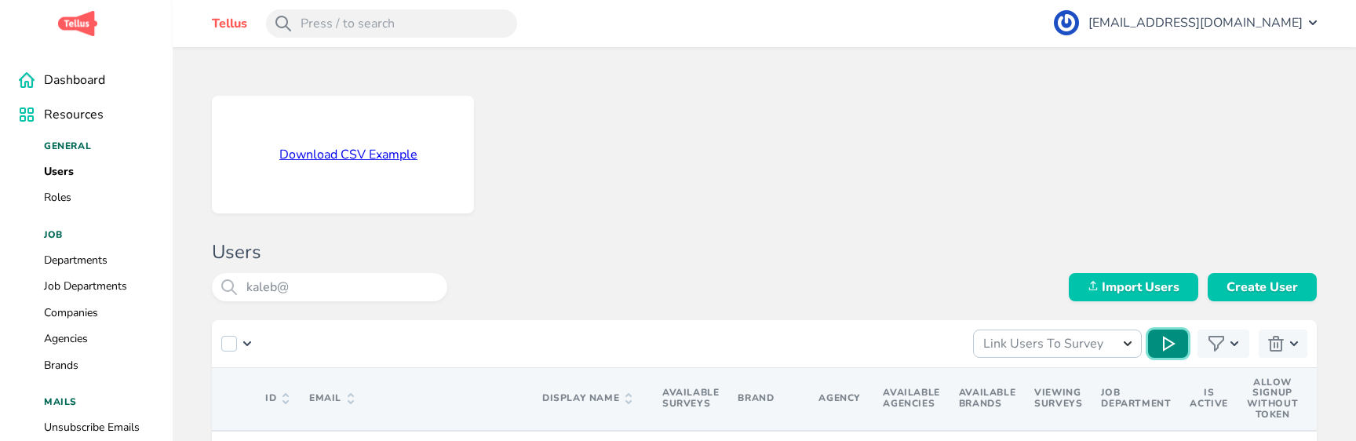
click at [1160, 330] on button at bounding box center [1168, 344] width 40 height 28
select select
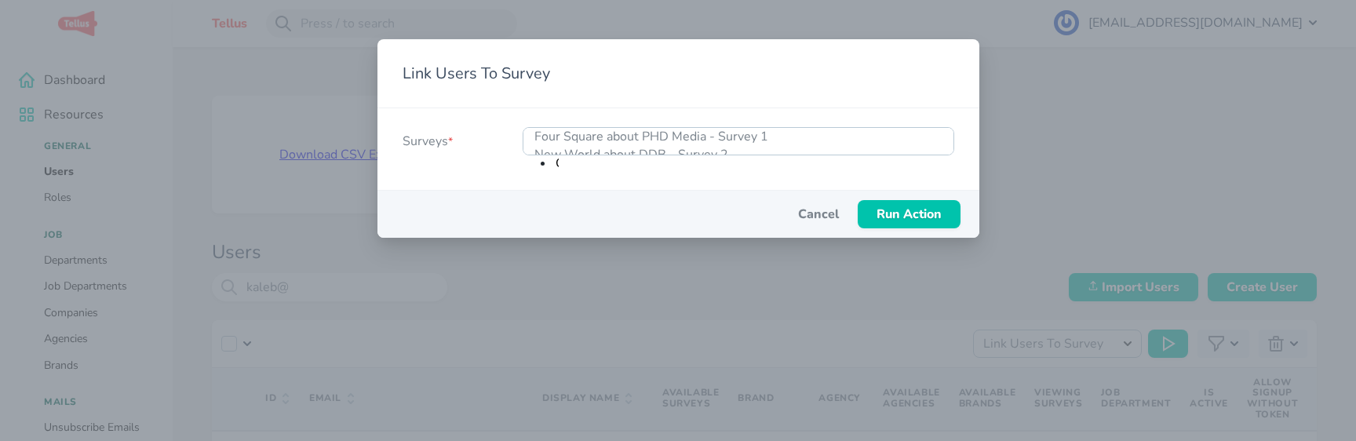
type input "Cl"
type input "Cla"
select select "335"
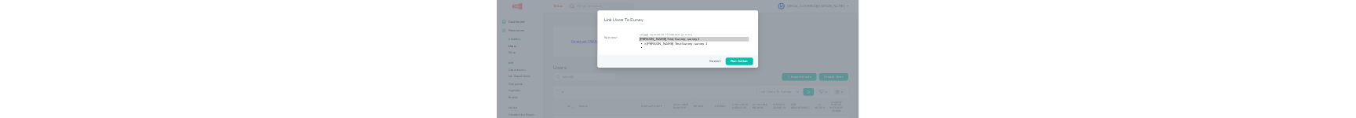
scroll to position [3001, 0]
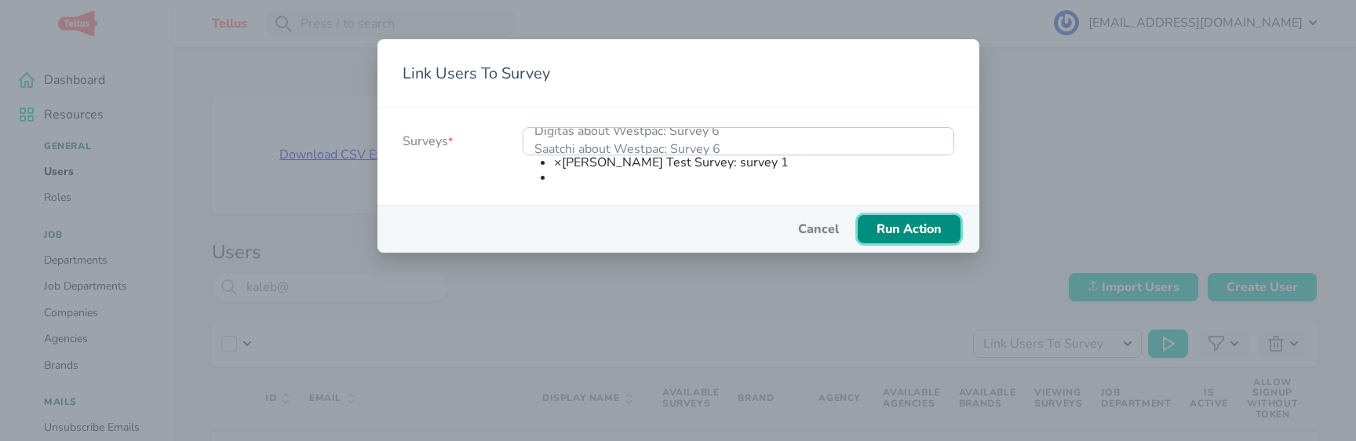
click at [912, 220] on span "Run Action" at bounding box center [908, 228] width 65 height 17
select select
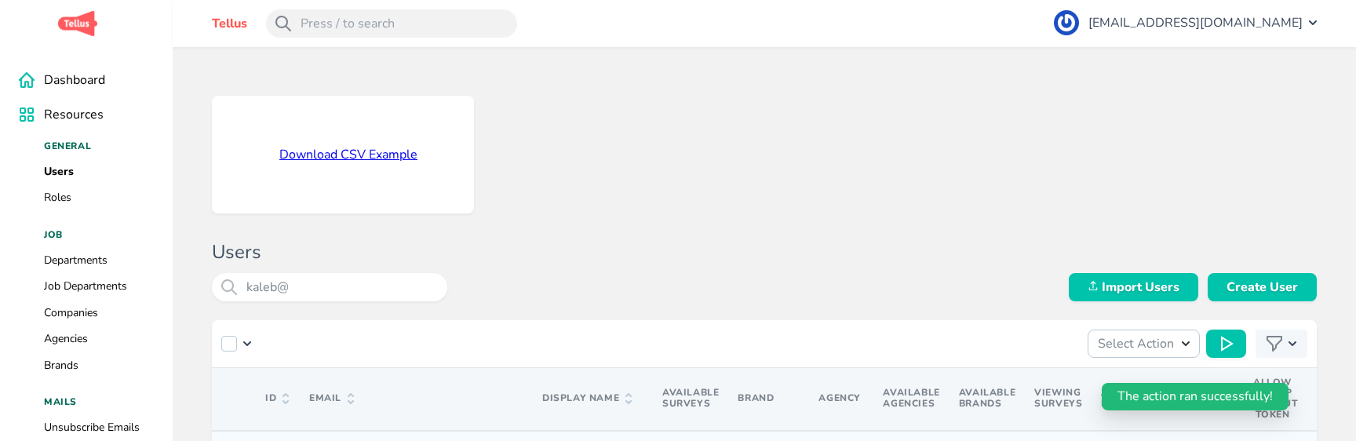
checkbox input "true"
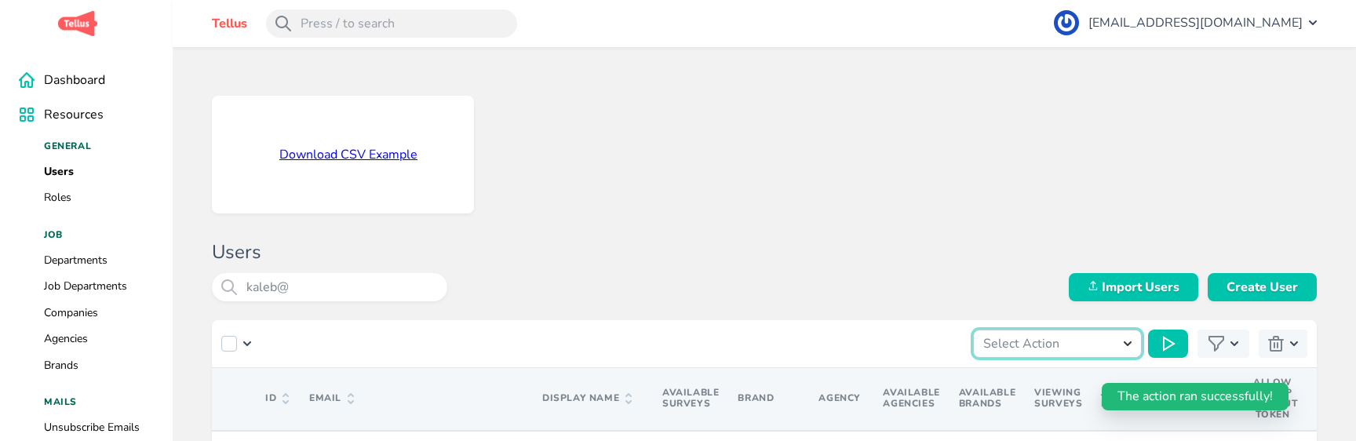
click at [1112, 330] on select "Select Action Invite User Link Users To Survey Import Users" at bounding box center [1057, 344] width 169 height 28
select select "invite-user"
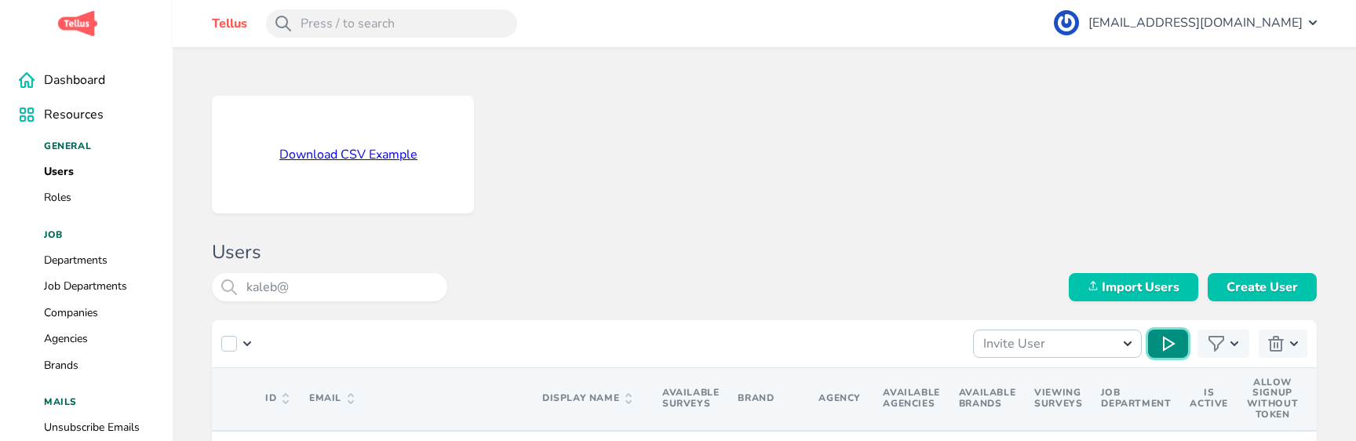
click at [1163, 336] on icon at bounding box center [1169, 344] width 13 height 16
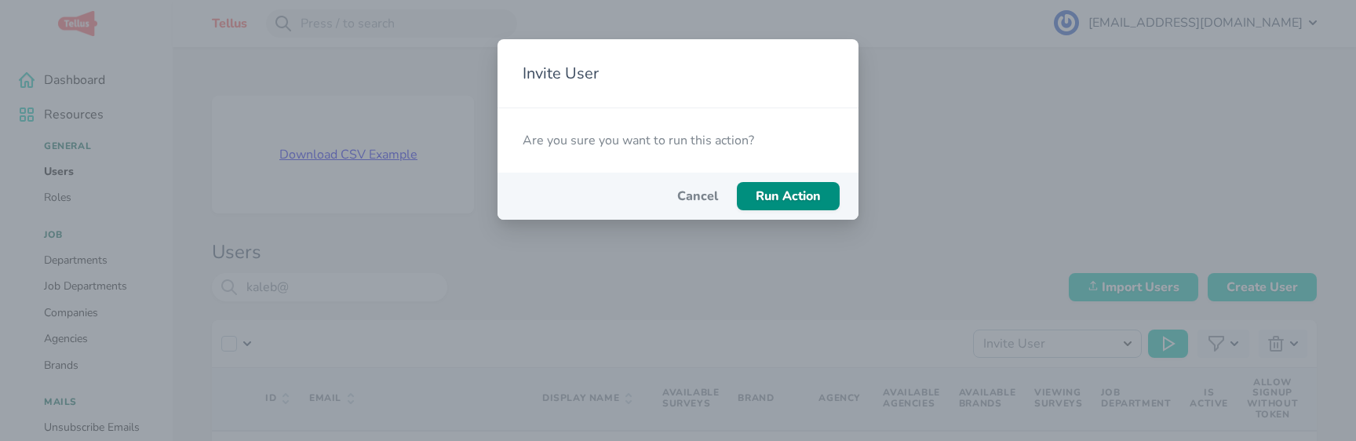
click at [767, 190] on span "Run Action" at bounding box center [788, 196] width 65 height 17
select select
